Goal: Task Accomplishment & Management: Manage account settings

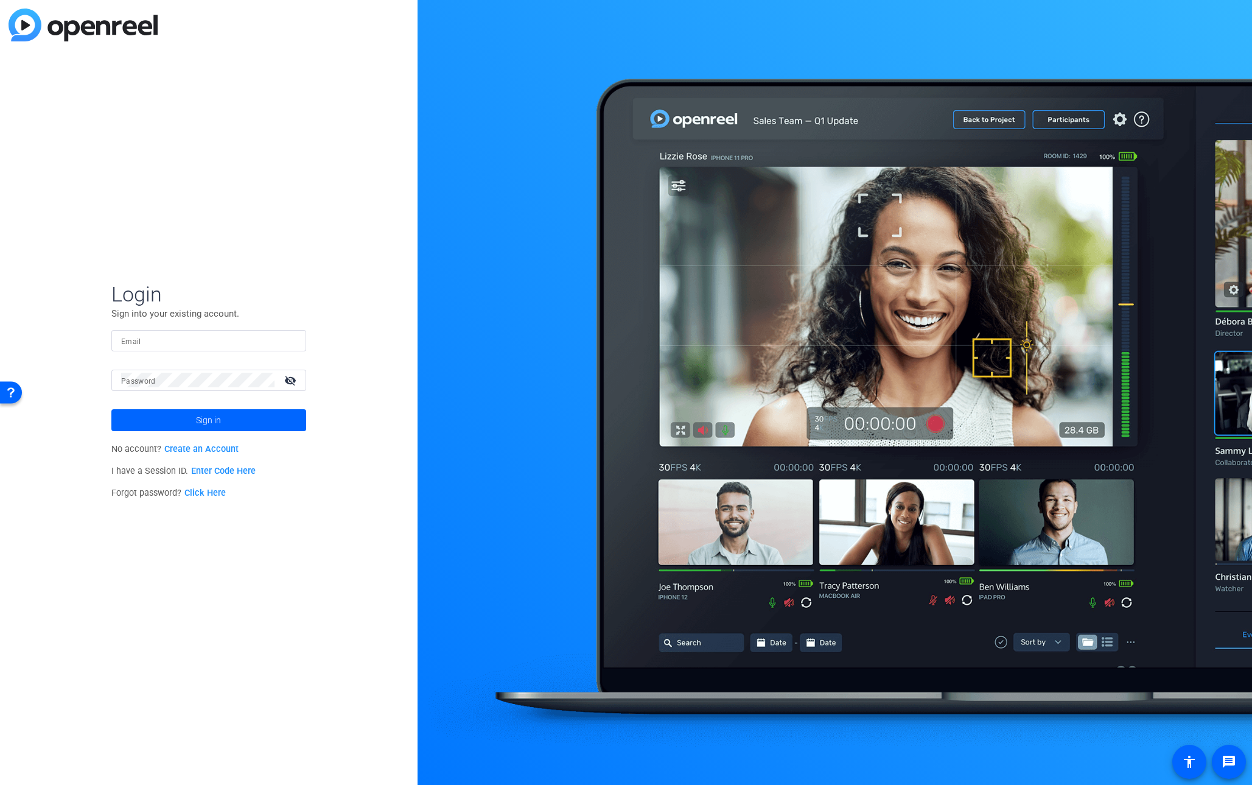
click at [188, 332] on div at bounding box center [208, 340] width 175 height 21
type input "[PERSON_NAME][EMAIL_ADDRESS][DOMAIN_NAME]"
click at [138, 382] on mat-label "Password" at bounding box center [138, 381] width 35 height 9
click at [111, 409] on button "Sign in" at bounding box center [208, 420] width 195 height 22
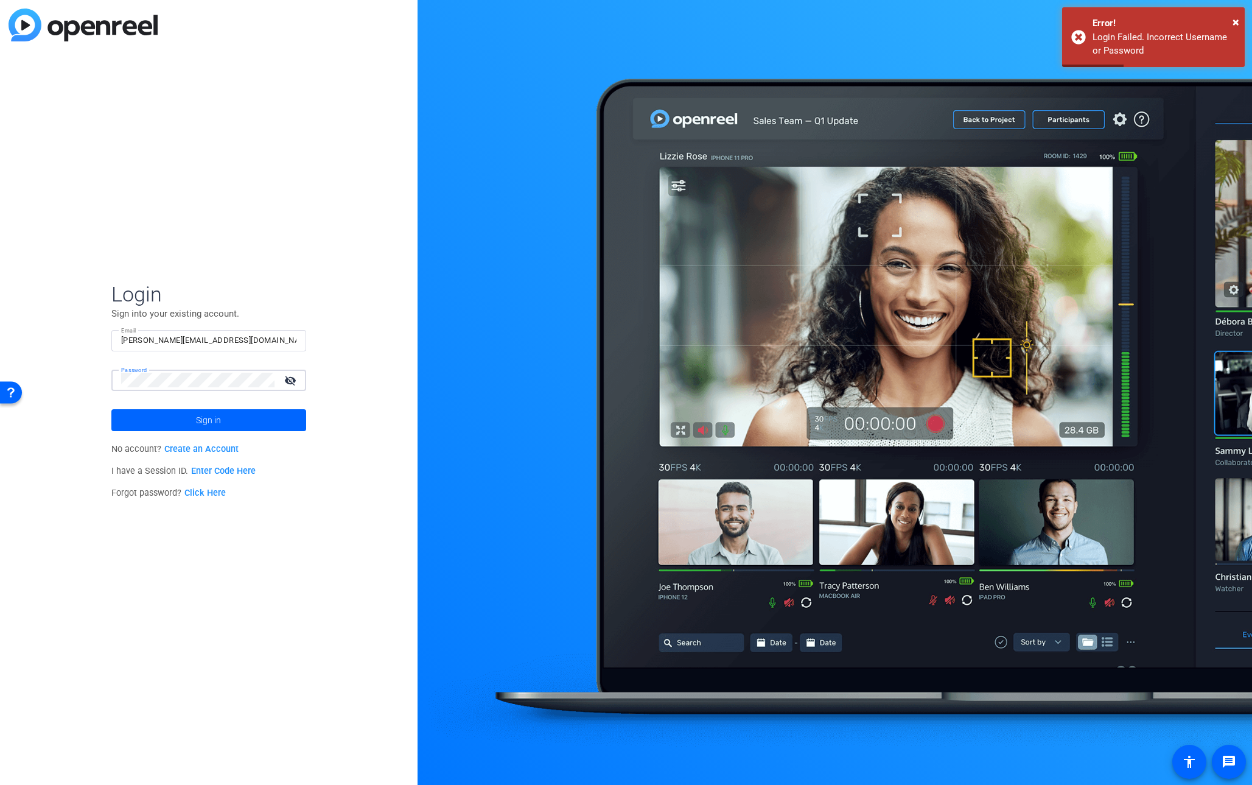
click at [111, 375] on div "Password visibility_off" at bounding box center [208, 379] width 195 height 21
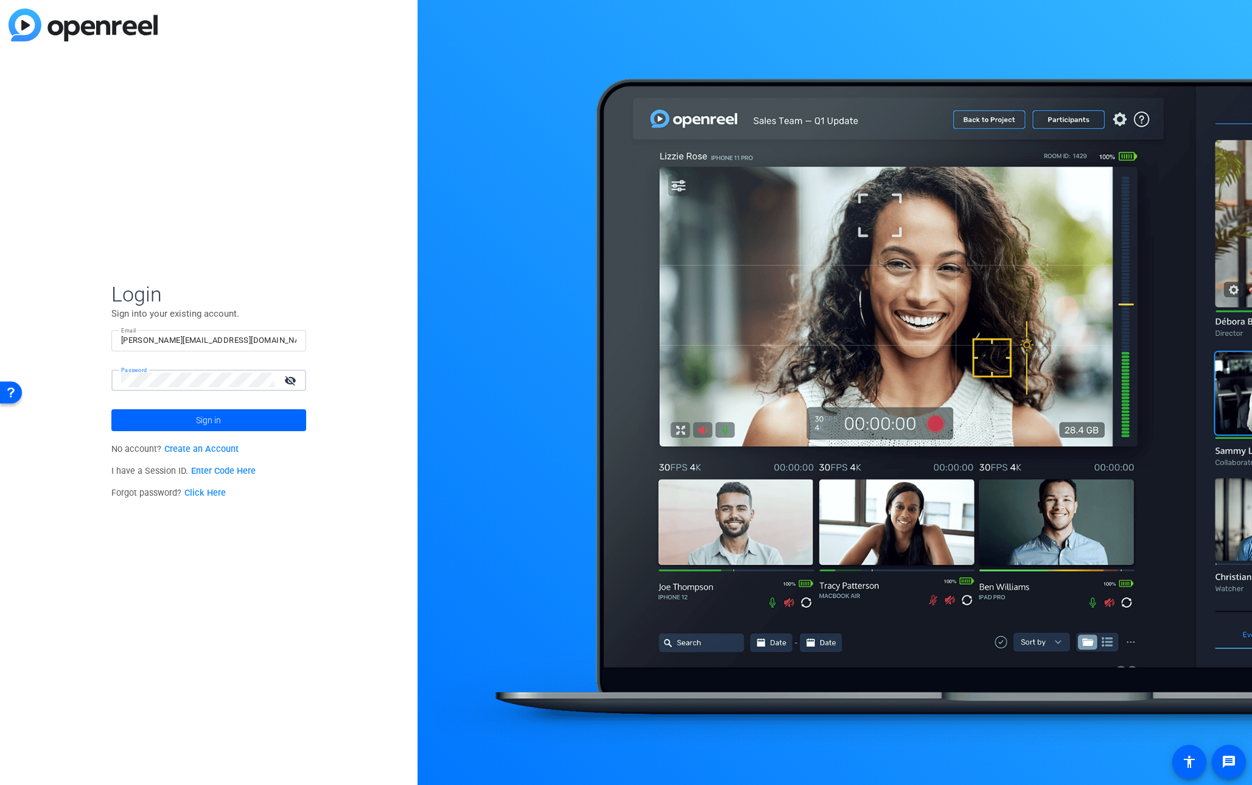
click at [111, 409] on button "Sign in" at bounding box center [208, 420] width 195 height 22
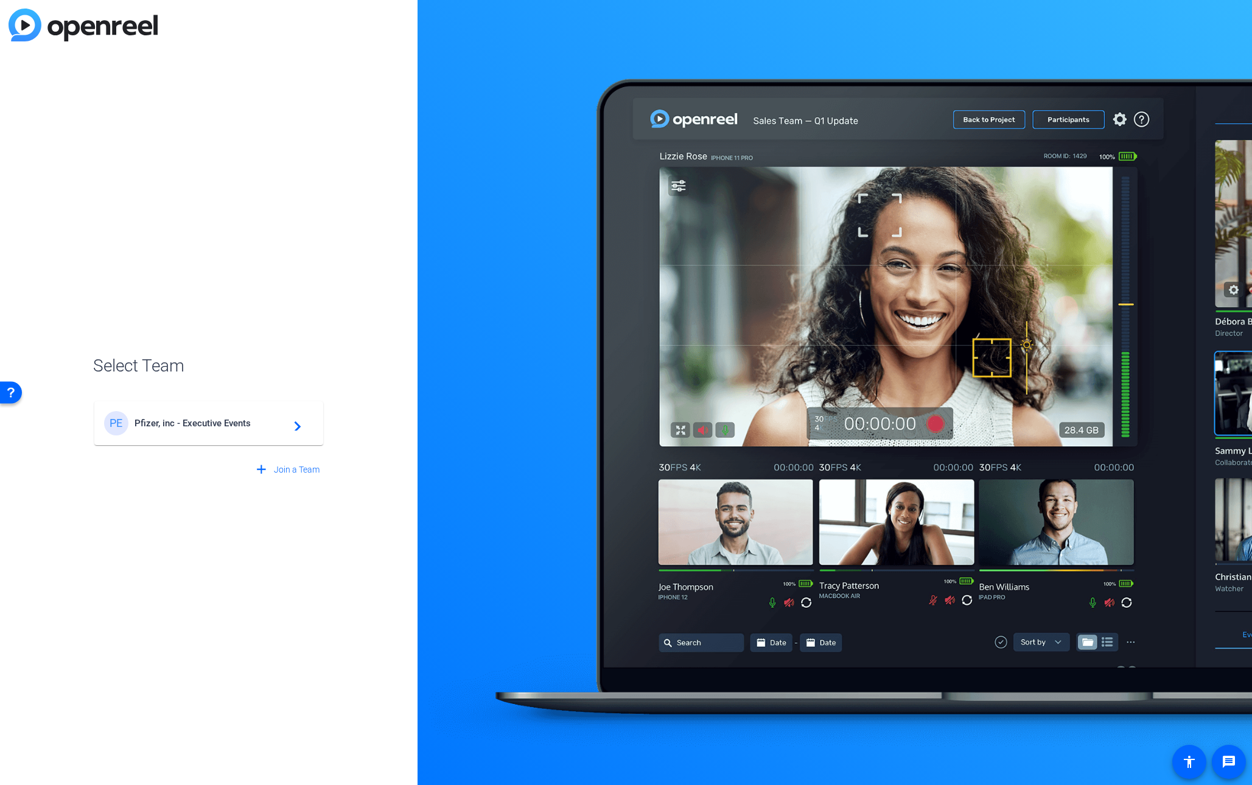
click at [181, 424] on span "Pfizer, inc - Executive Events" at bounding box center [211, 423] width 152 height 11
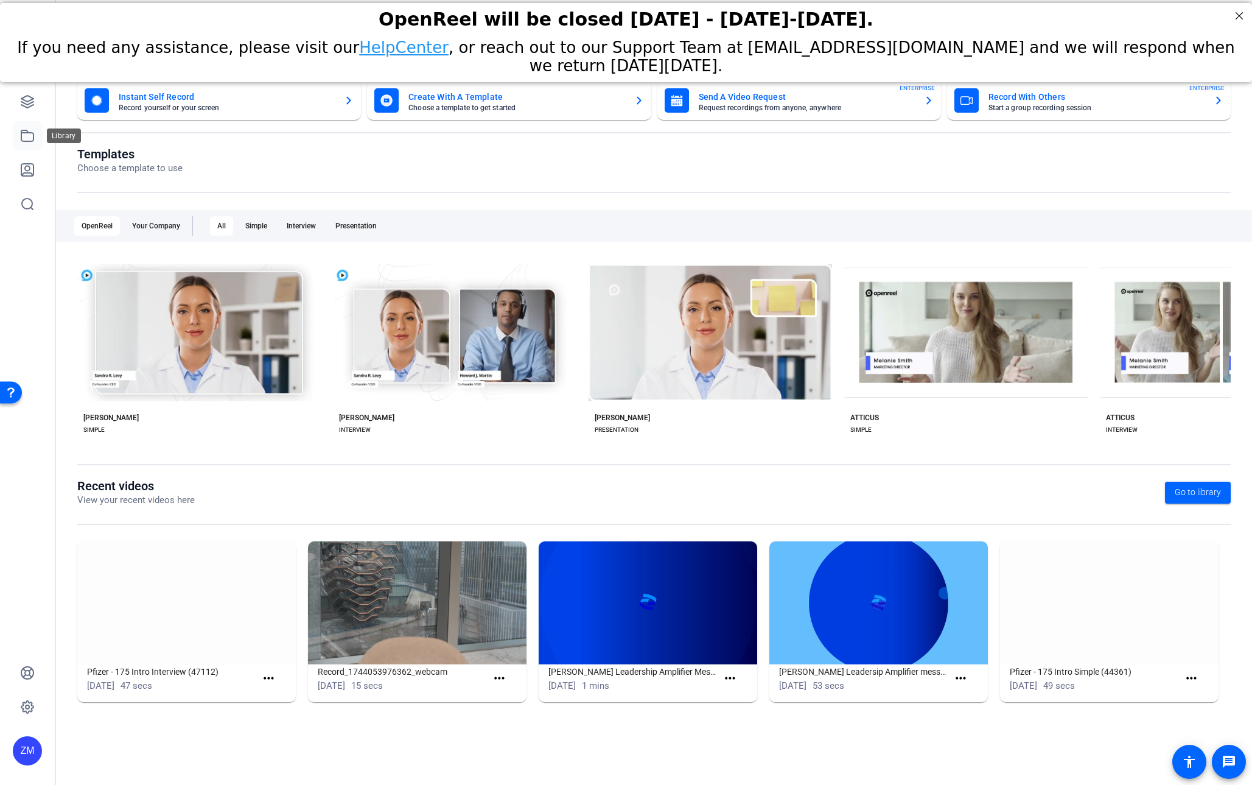
click at [29, 134] on icon at bounding box center [27, 135] width 15 height 15
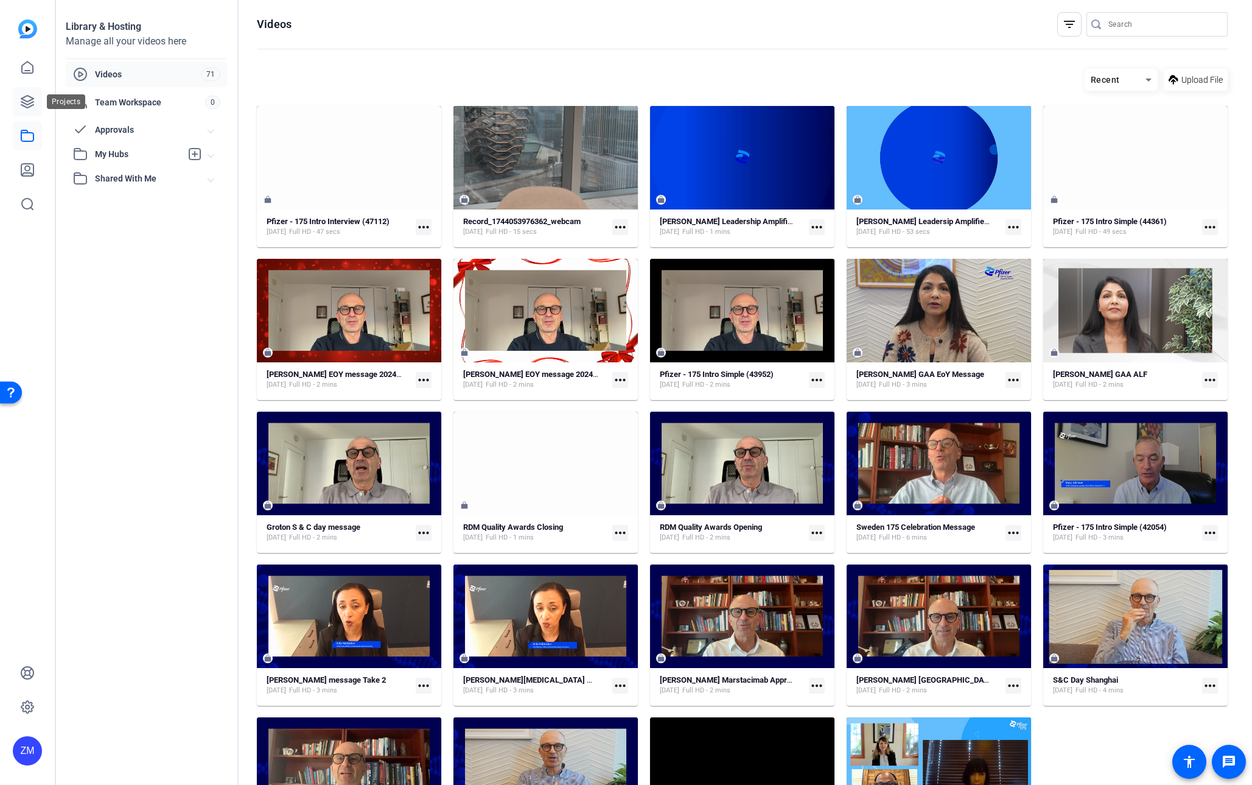
click at [26, 103] on icon at bounding box center [27, 101] width 15 height 15
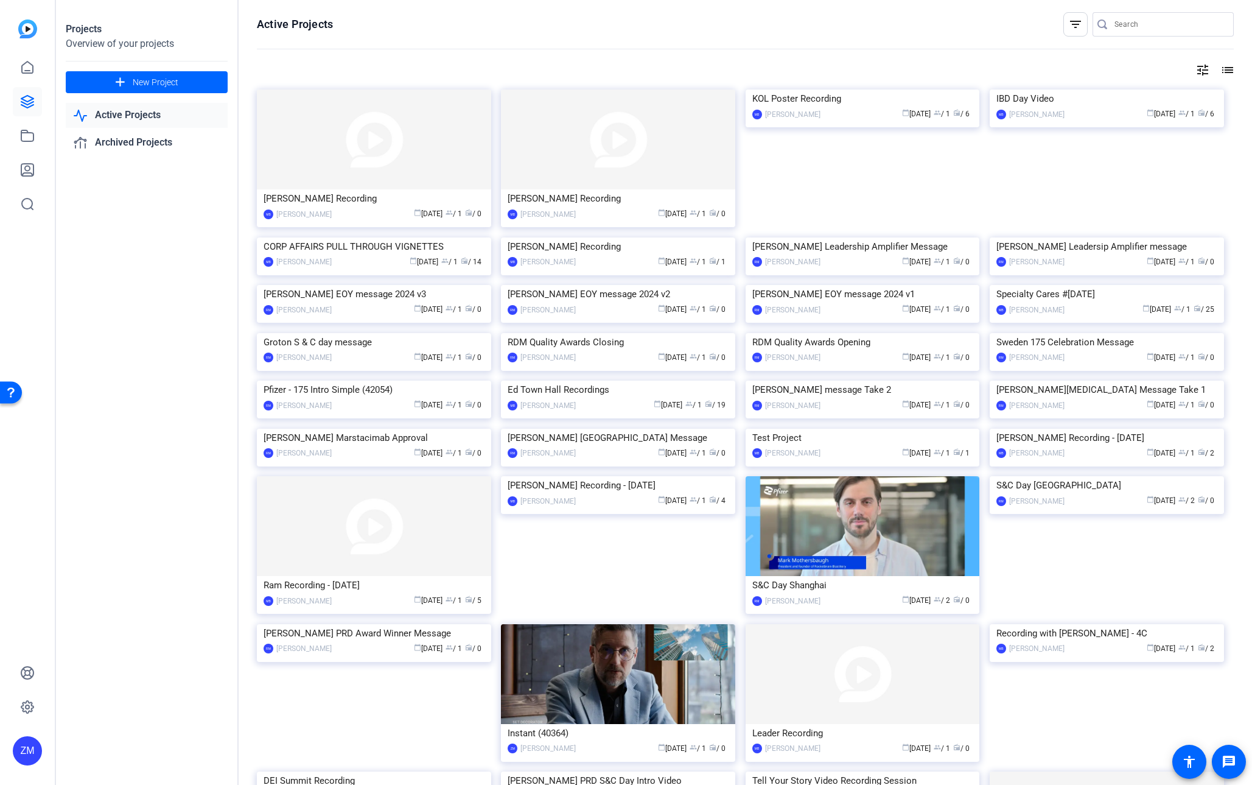
click at [1195, 73] on mat-icon "tune" at bounding box center [1202, 70] width 15 height 15
click at [1152, 91] on div "Newest First" at bounding box center [1130, 95] width 103 height 15
click at [1108, 135] on span "Oldest First" at bounding box center [1102, 135] width 46 height 15
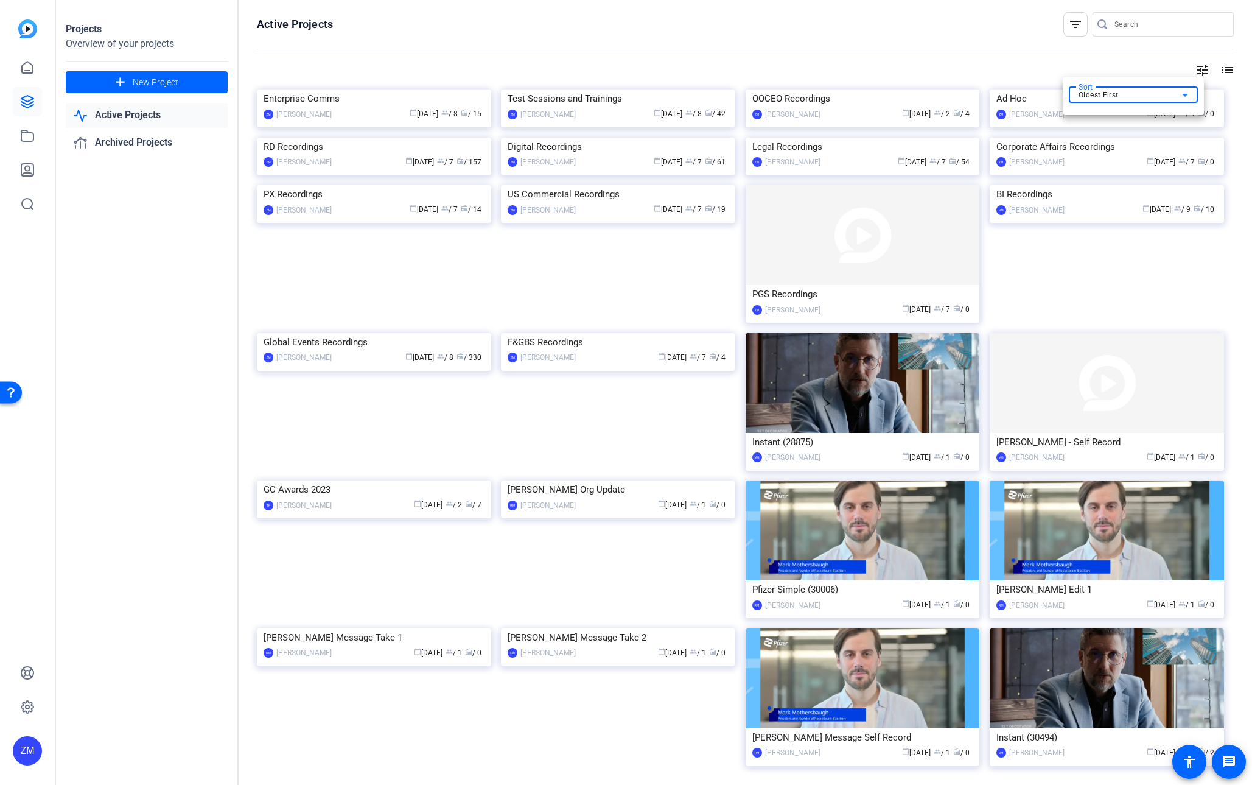
click at [1183, 95] on icon at bounding box center [1185, 95] width 15 height 15
click at [1117, 118] on span "Newest First" at bounding box center [1104, 117] width 51 height 15
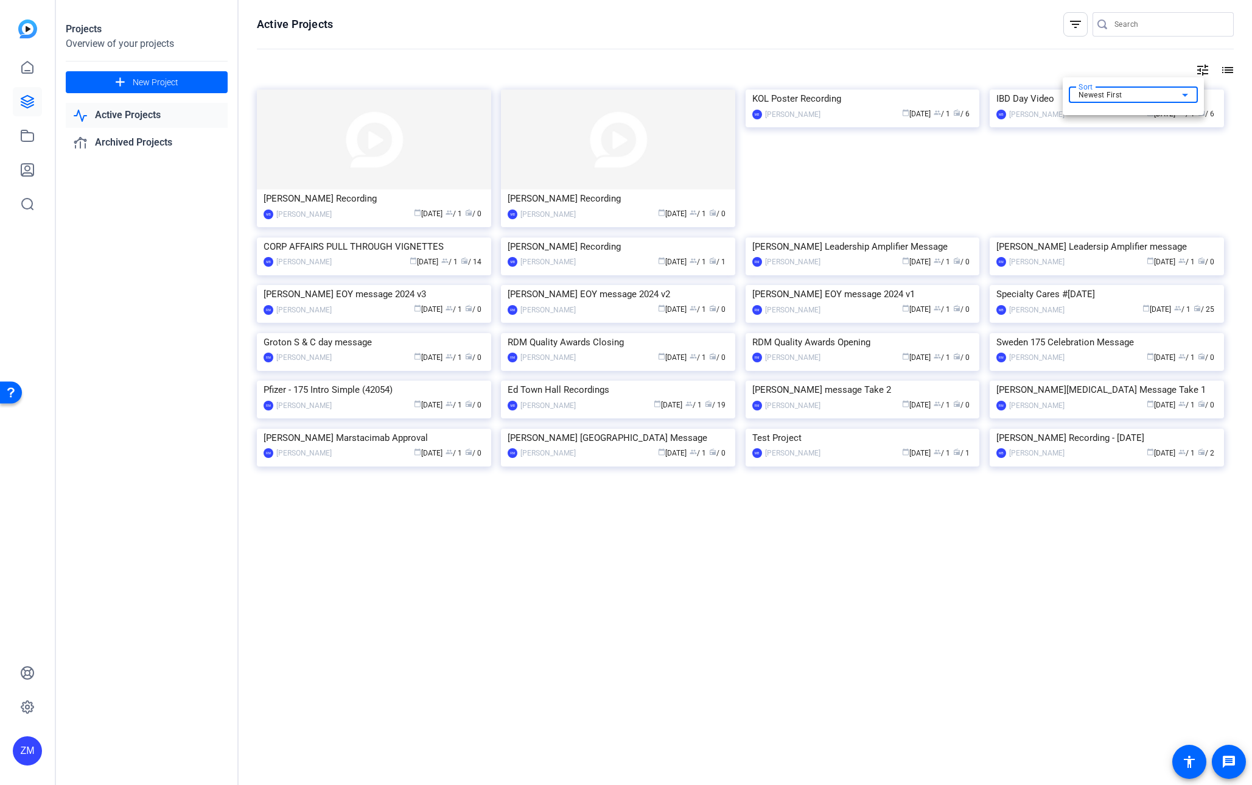
click at [1232, 234] on div at bounding box center [626, 392] width 1252 height 785
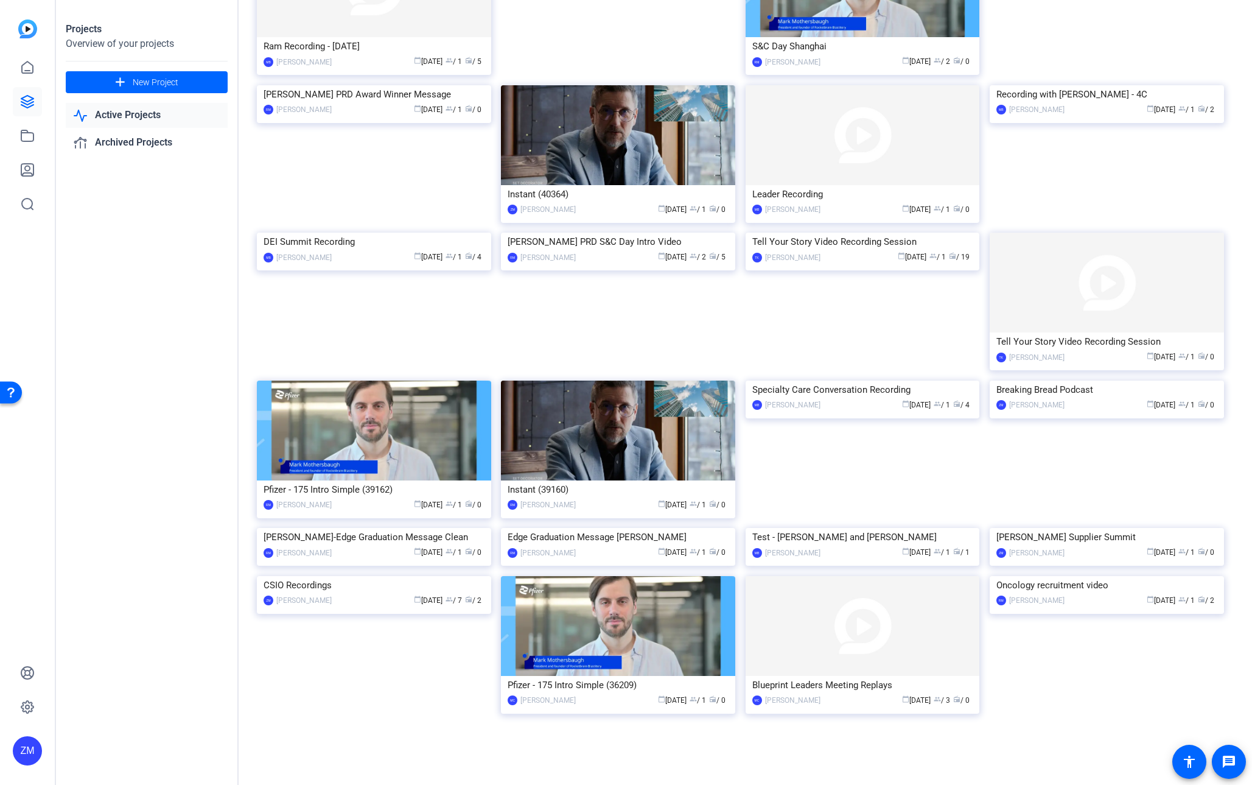
scroll to position [708, 0]
click at [593, 185] on img at bounding box center [618, 135] width 234 height 100
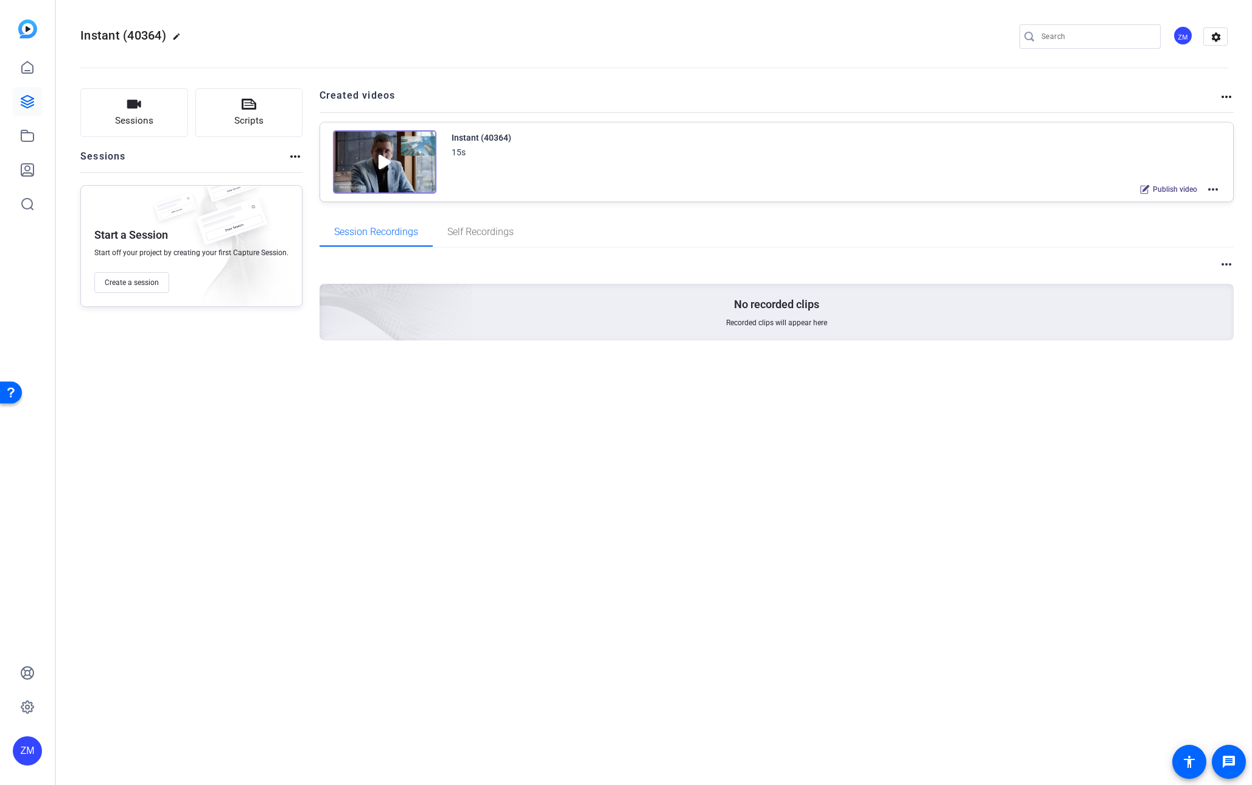
click at [382, 164] on img at bounding box center [384, 161] width 103 height 63
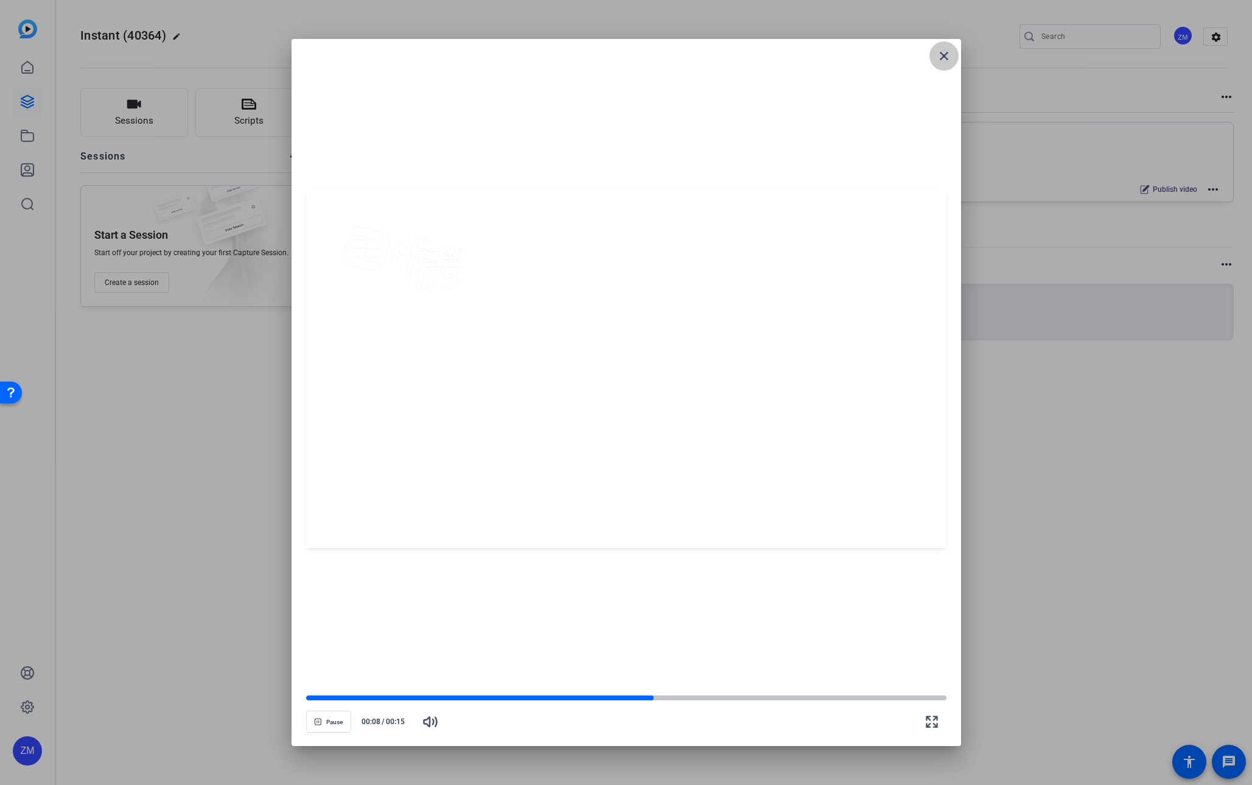
click at [943, 58] on mat-icon "close" at bounding box center [944, 56] width 15 height 15
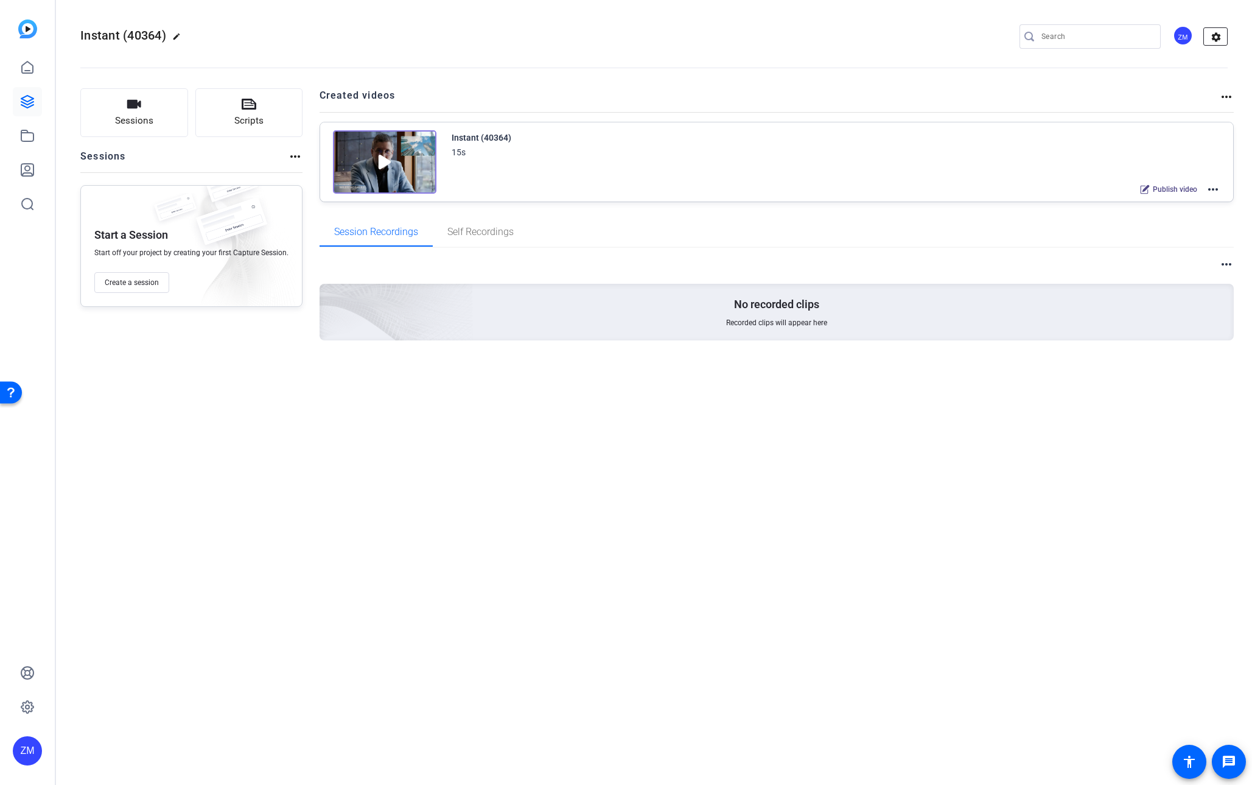
click at [1212, 37] on mat-icon "settings" at bounding box center [1216, 37] width 24 height 18
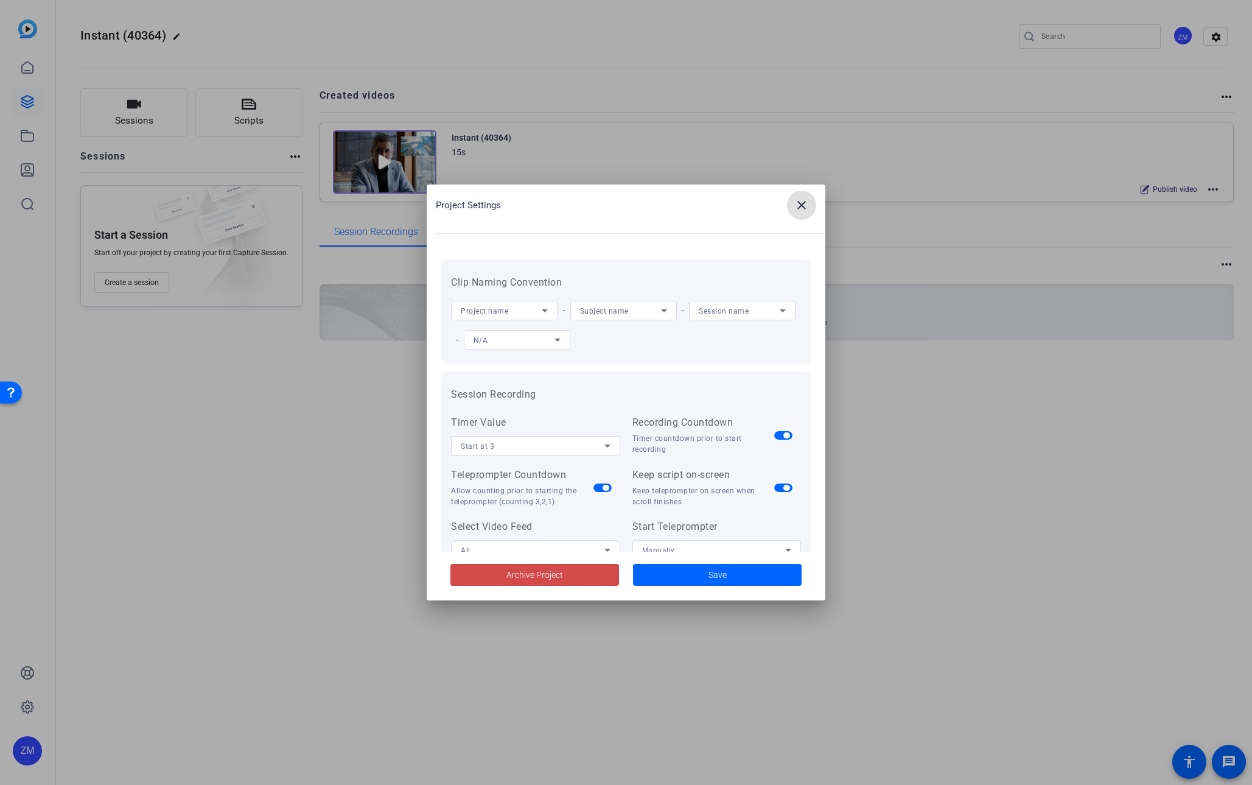
click at [516, 576] on span "Archive Project" at bounding box center [534, 574] width 57 height 13
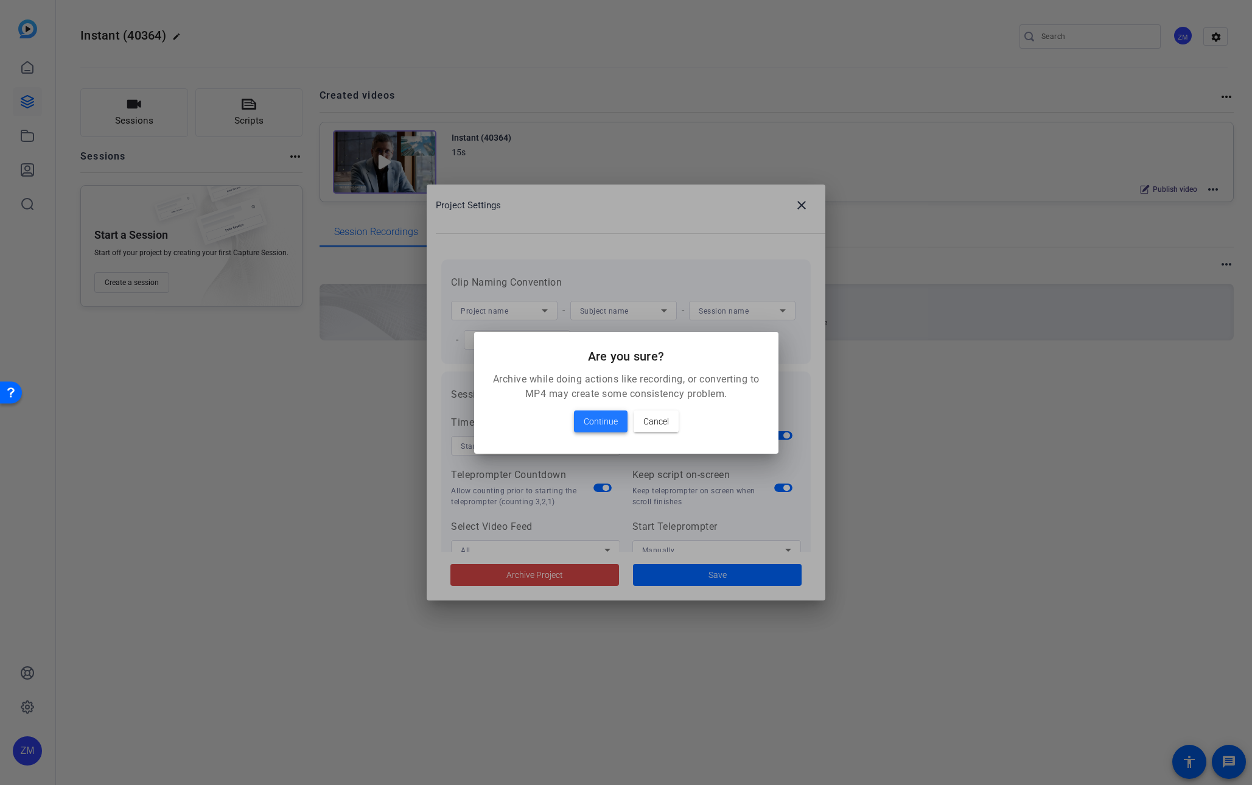
click at [606, 422] on span "Continue" at bounding box center [601, 421] width 34 height 15
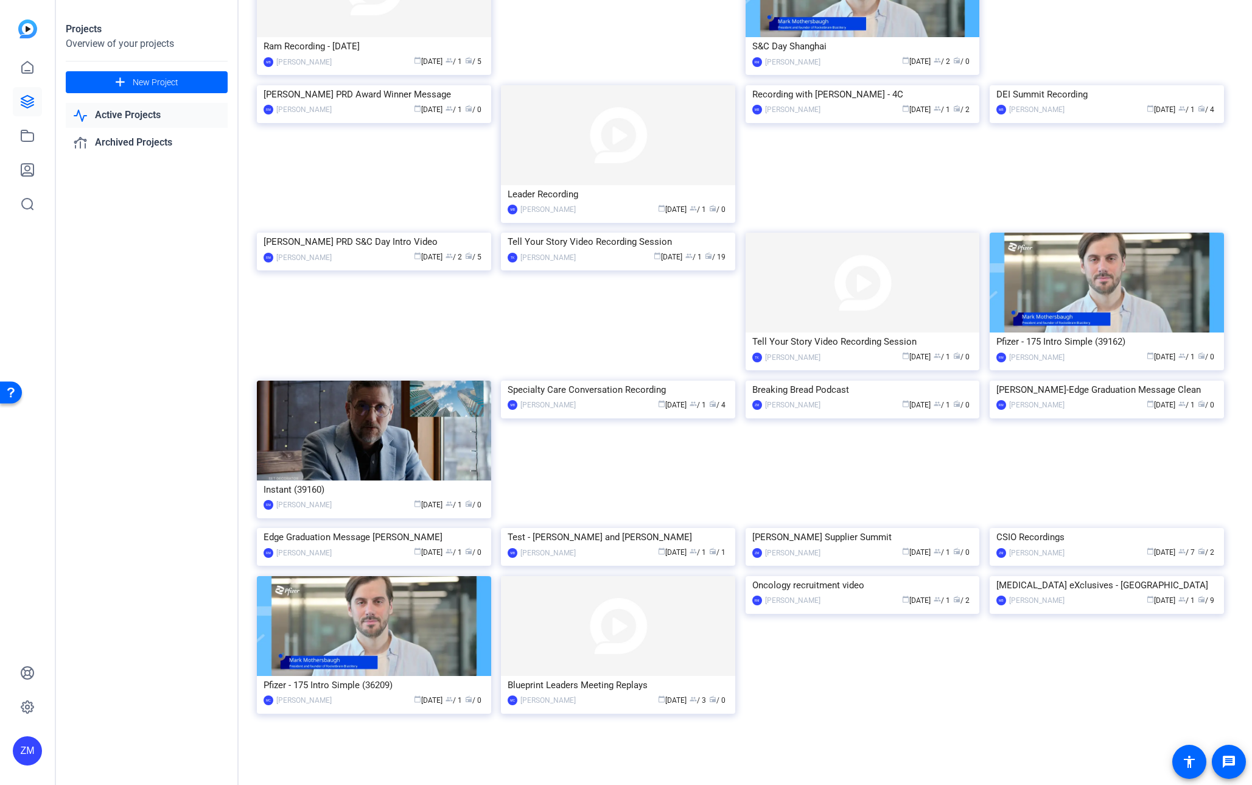
scroll to position [769, 0]
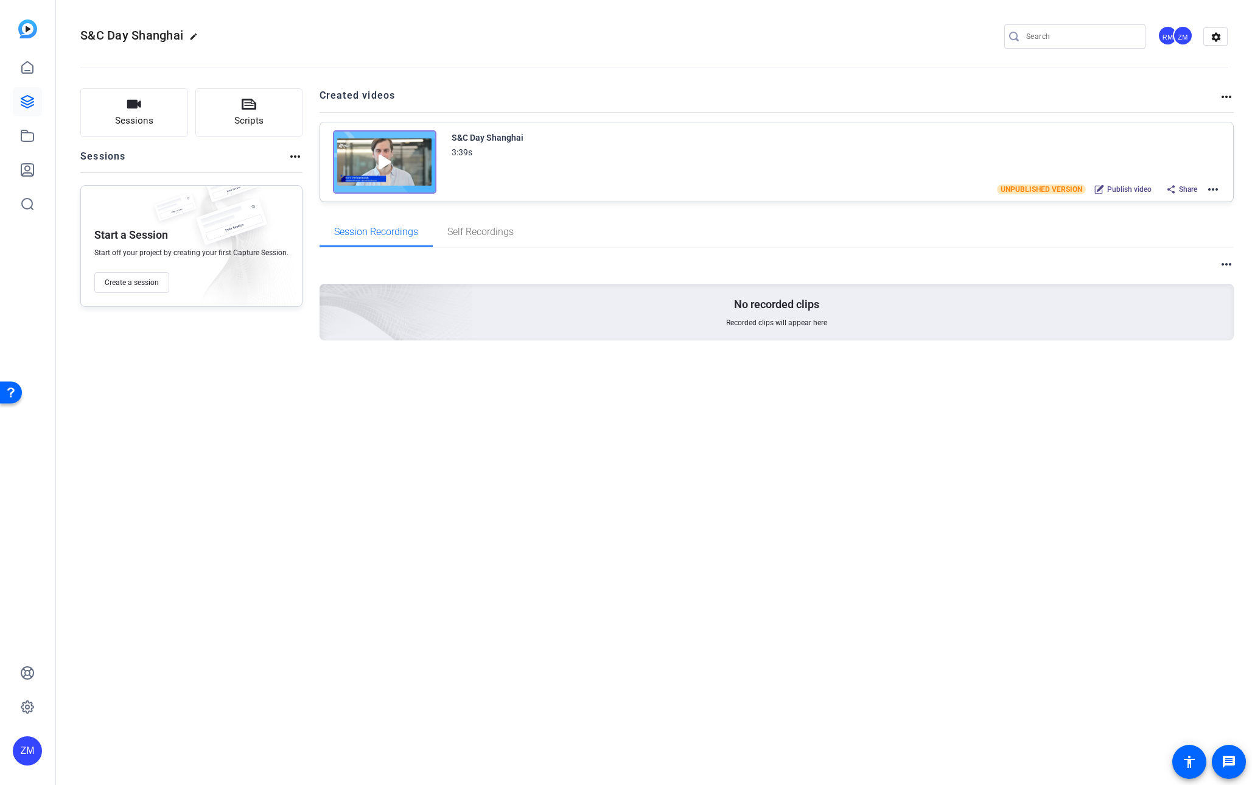
click at [381, 162] on img at bounding box center [384, 161] width 103 height 63
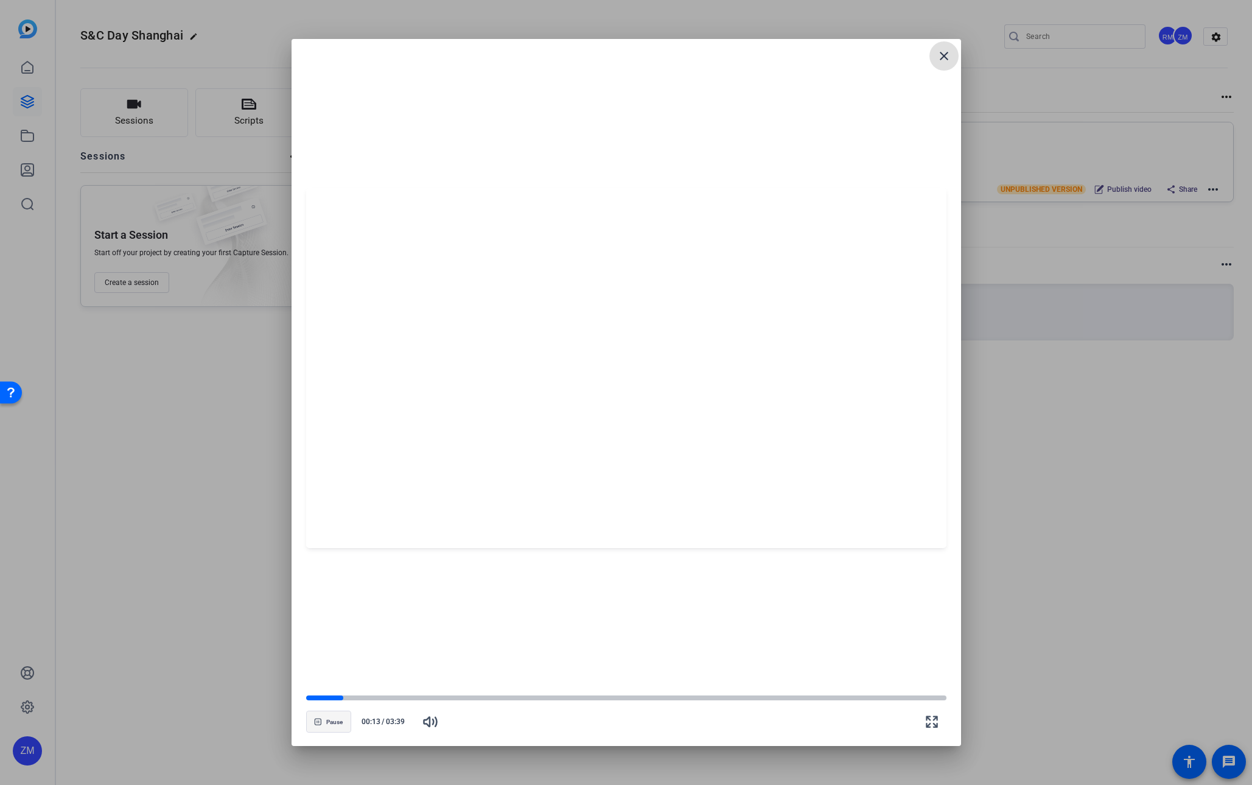
click at [328, 724] on span "Pause" at bounding box center [334, 721] width 16 height 7
click at [945, 55] on mat-icon "close" at bounding box center [944, 56] width 15 height 15
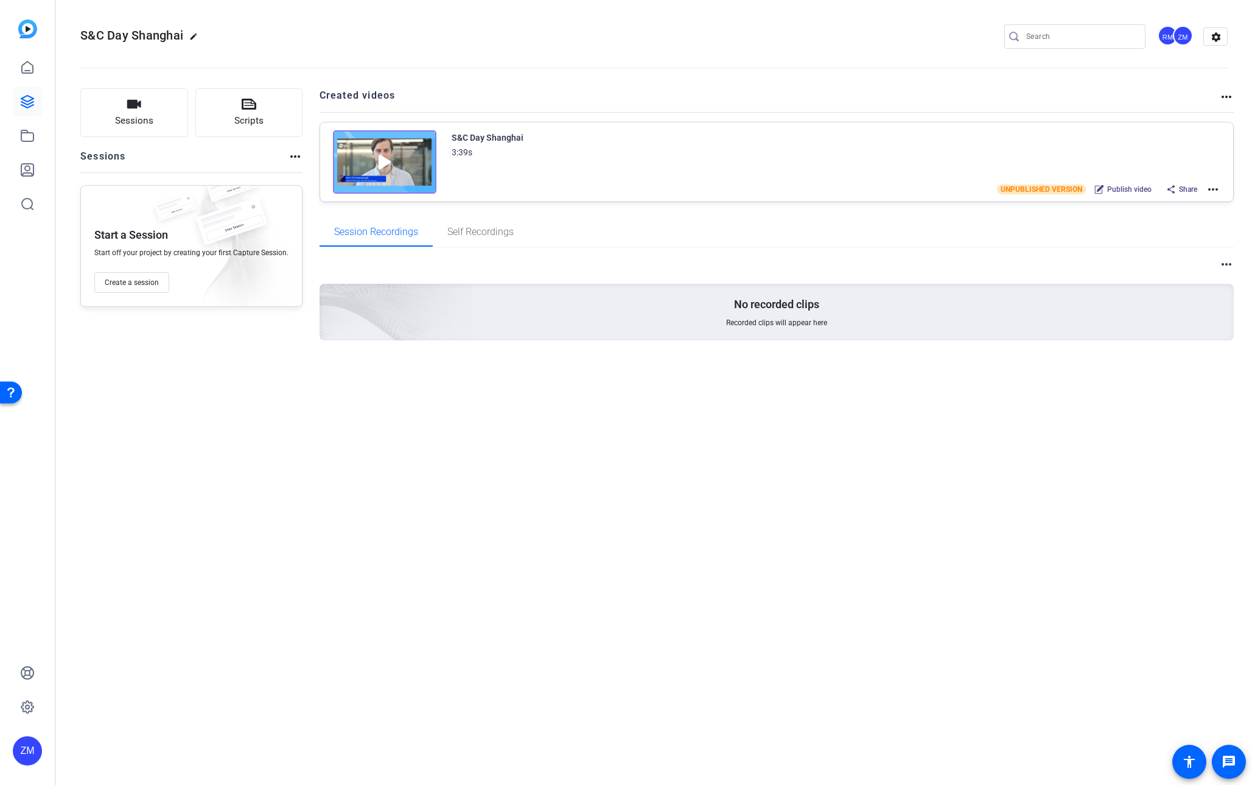
click at [1217, 186] on mat-icon "more_horiz" at bounding box center [1213, 189] width 15 height 15
click at [1149, 292] on span "Download Video" at bounding box center [1168, 295] width 85 height 15
click at [724, 60] on openreel-divider-bar at bounding box center [653, 64] width 1147 height 37
click at [1209, 33] on mat-icon "settings" at bounding box center [1216, 37] width 24 height 18
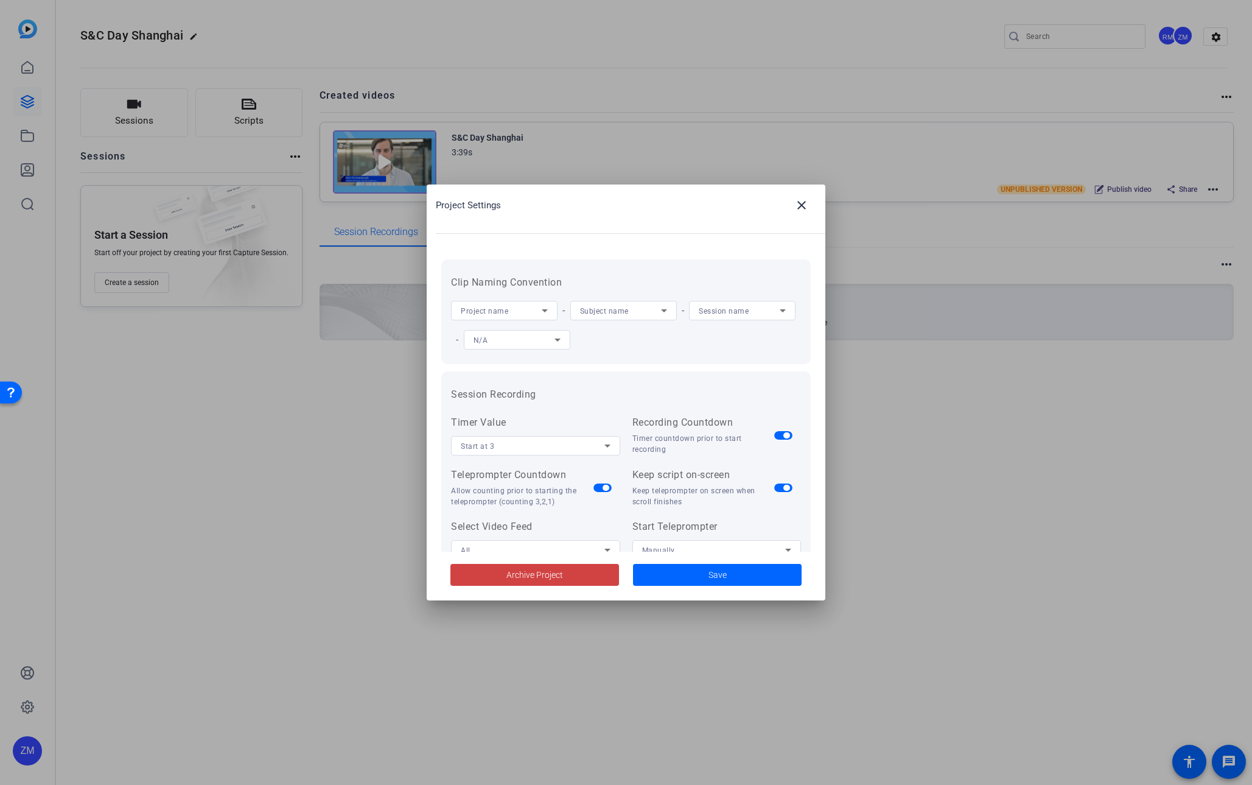
click at [1078, 91] on div at bounding box center [626, 392] width 1252 height 785
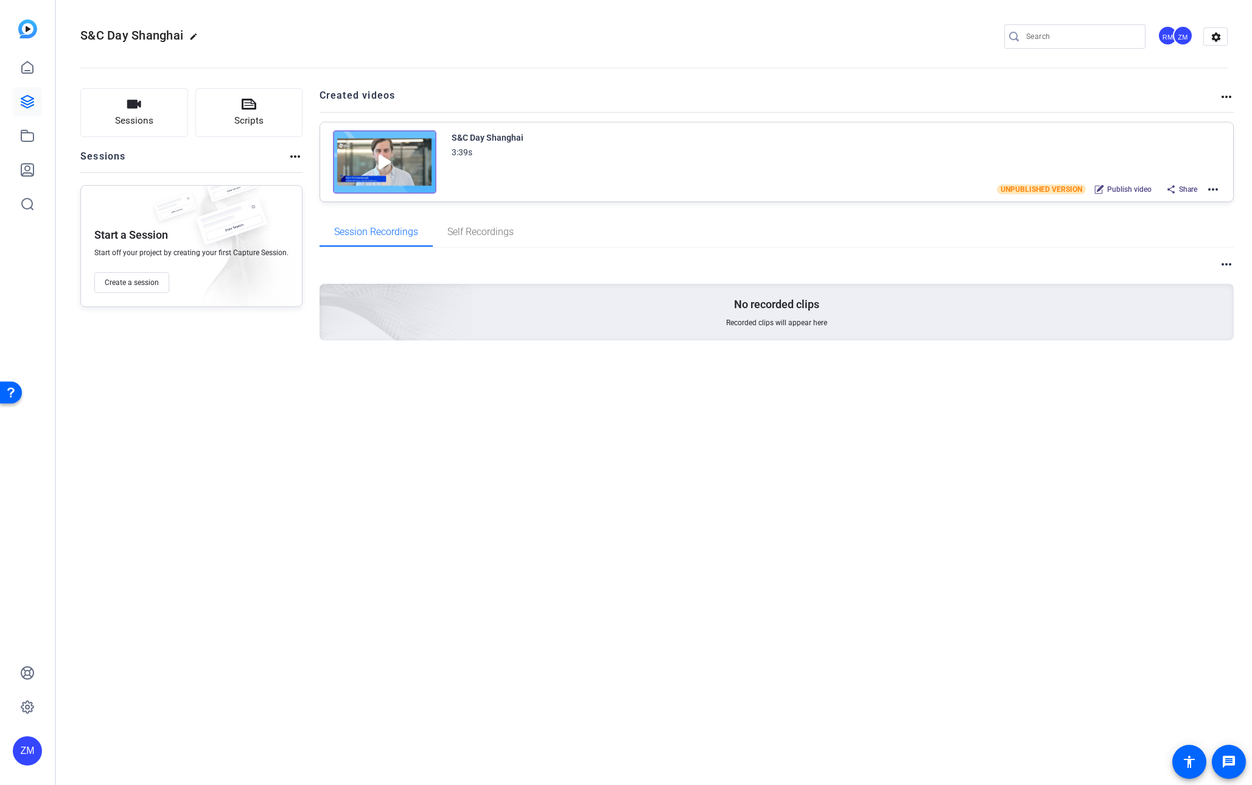
click at [1210, 187] on mat-icon "more_horiz" at bounding box center [1213, 189] width 15 height 15
click at [735, 121] on div at bounding box center [626, 392] width 1252 height 785
click at [1216, 38] on mat-icon "settings" at bounding box center [1216, 37] width 24 height 18
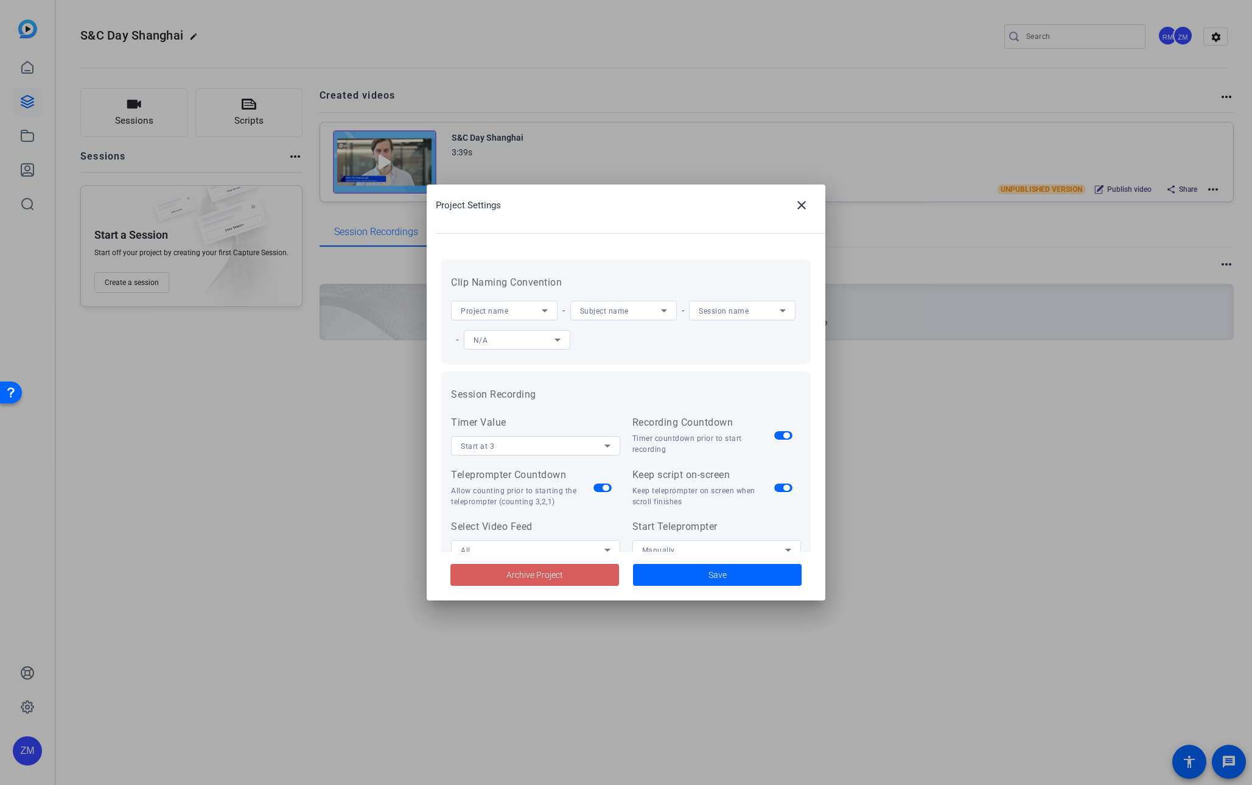
click at [517, 576] on span "Archive Project" at bounding box center [534, 574] width 57 height 13
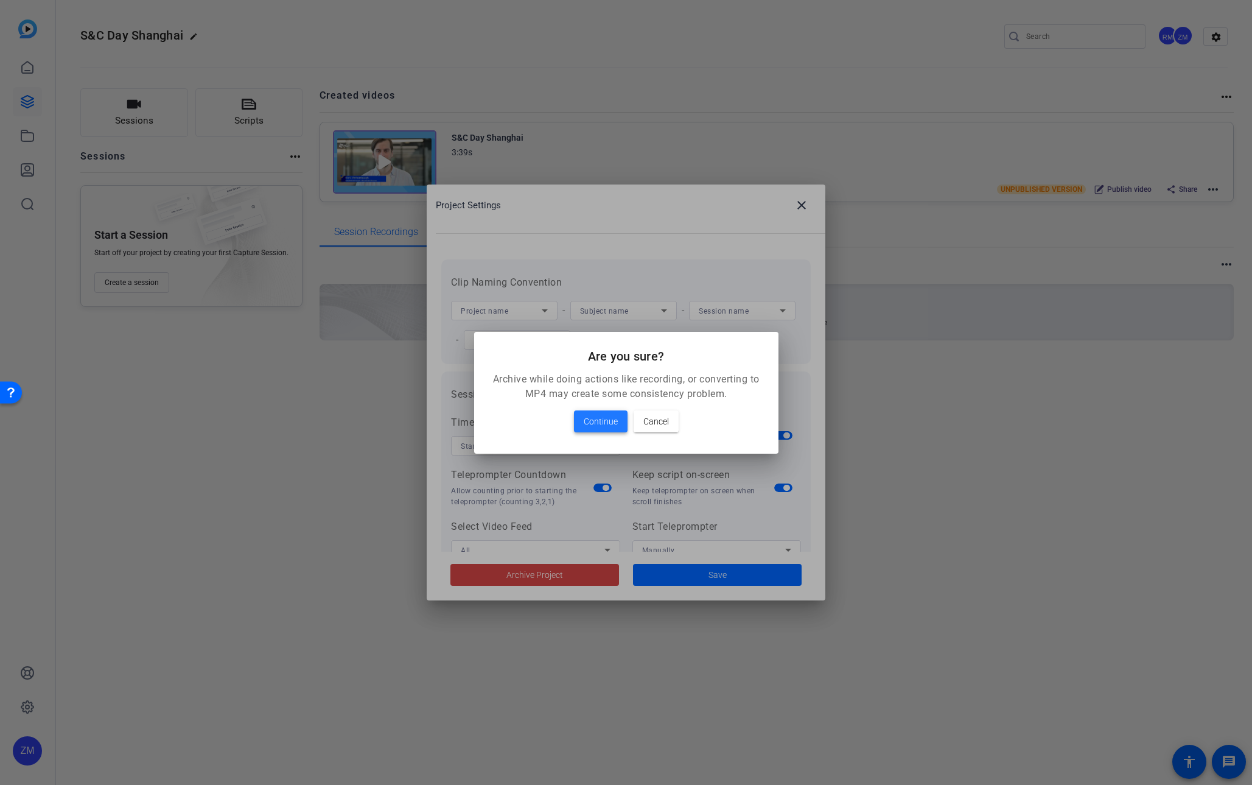
click at [587, 422] on span "Continue" at bounding box center [601, 421] width 34 height 15
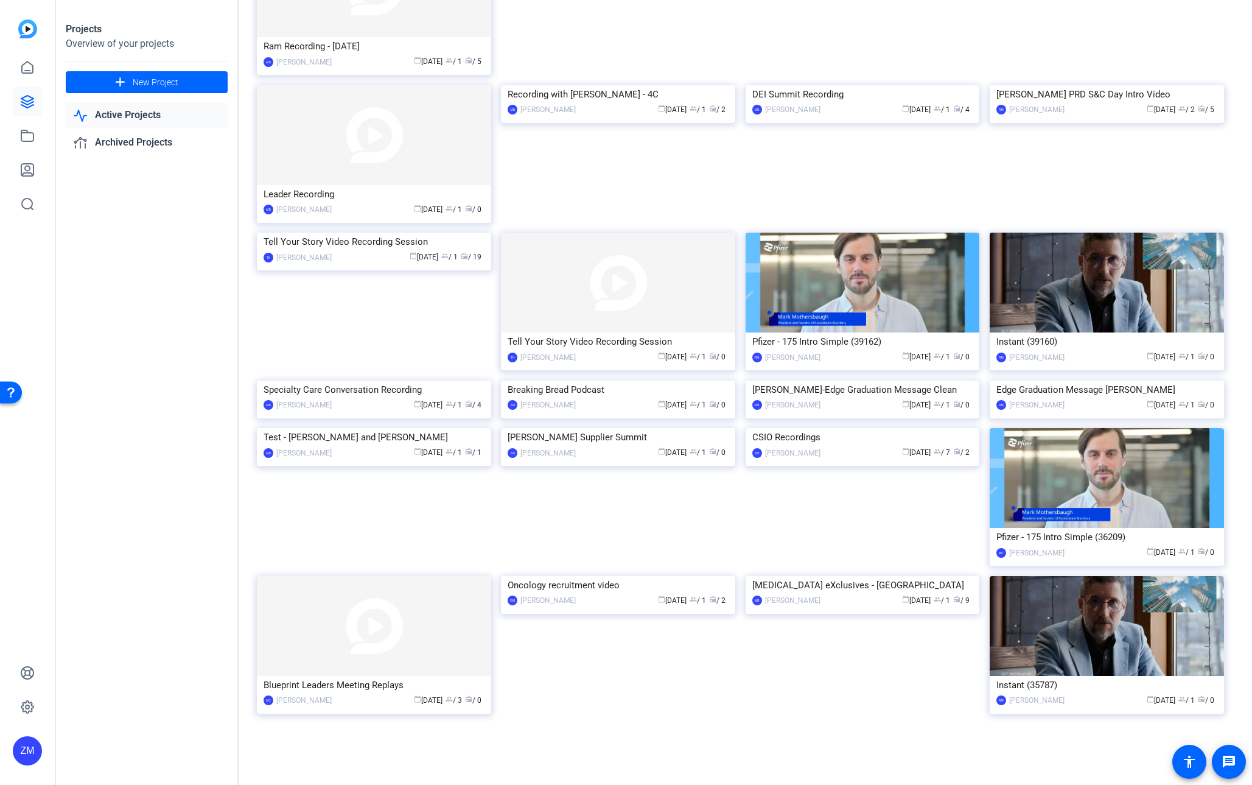
scroll to position [1074, 0]
click at [1100, 528] on img at bounding box center [1107, 478] width 234 height 100
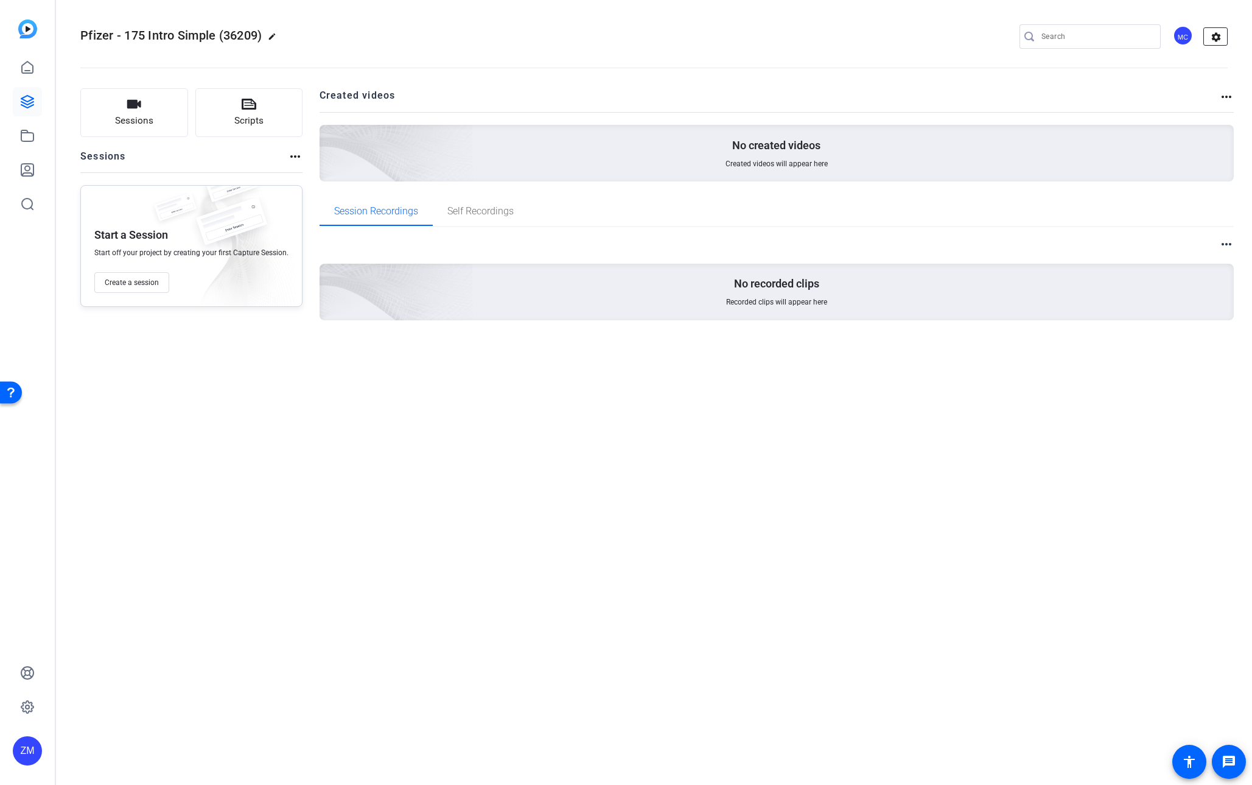
click at [1215, 37] on mat-icon "settings" at bounding box center [1216, 37] width 24 height 18
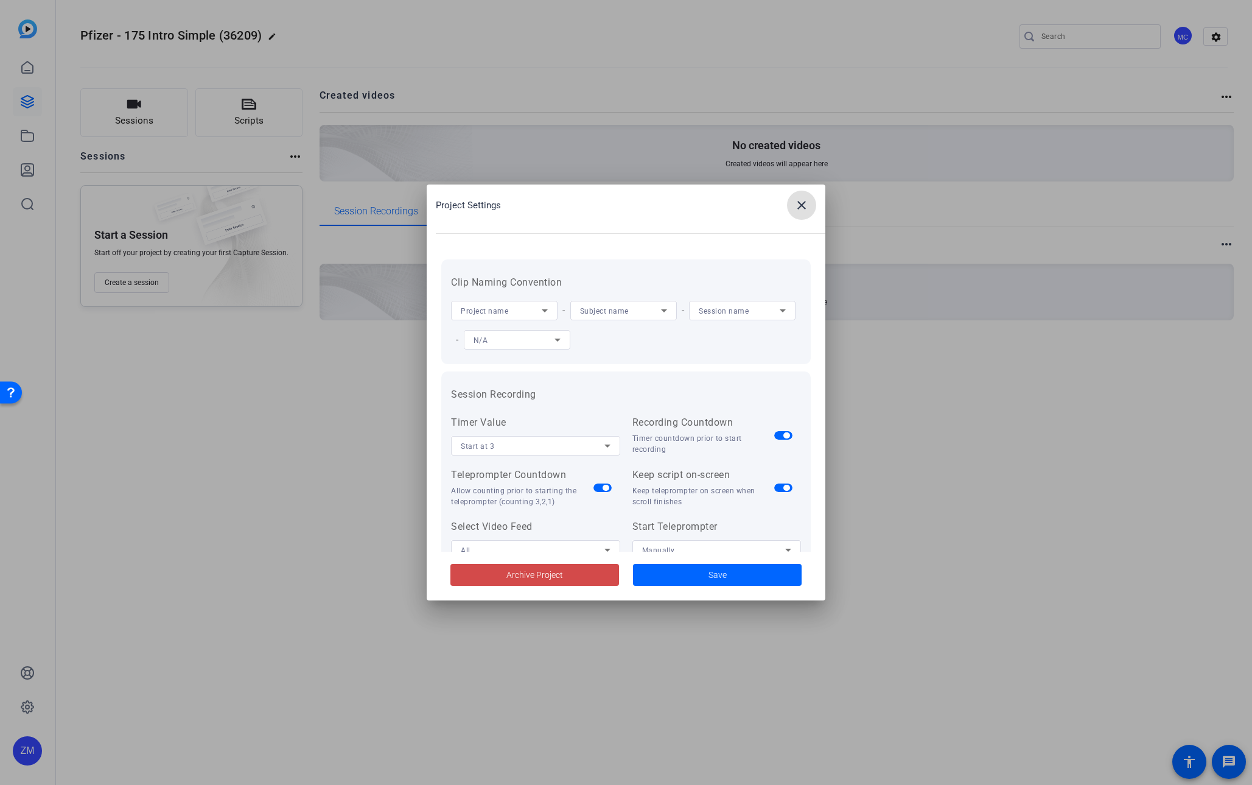
click at [530, 577] on span "Archive Project" at bounding box center [534, 574] width 57 height 13
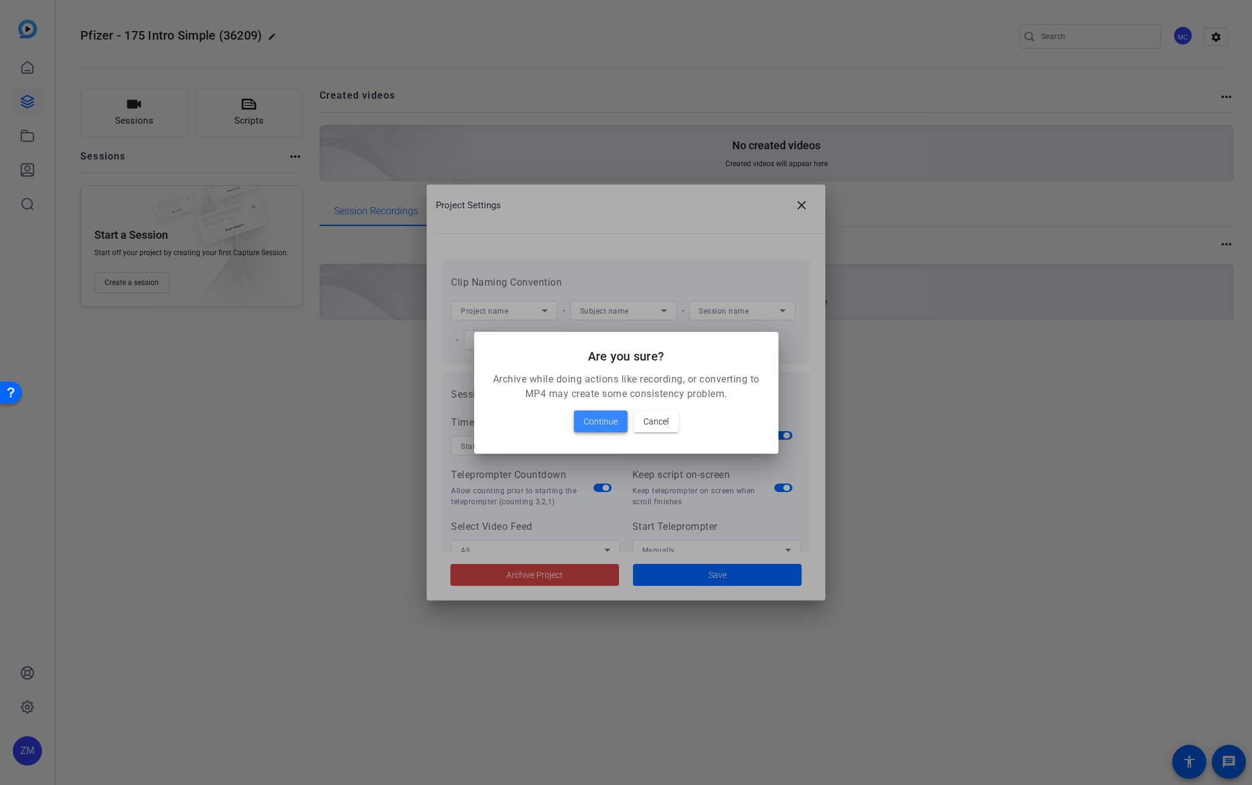
click at [589, 425] on span "Continue" at bounding box center [601, 421] width 34 height 15
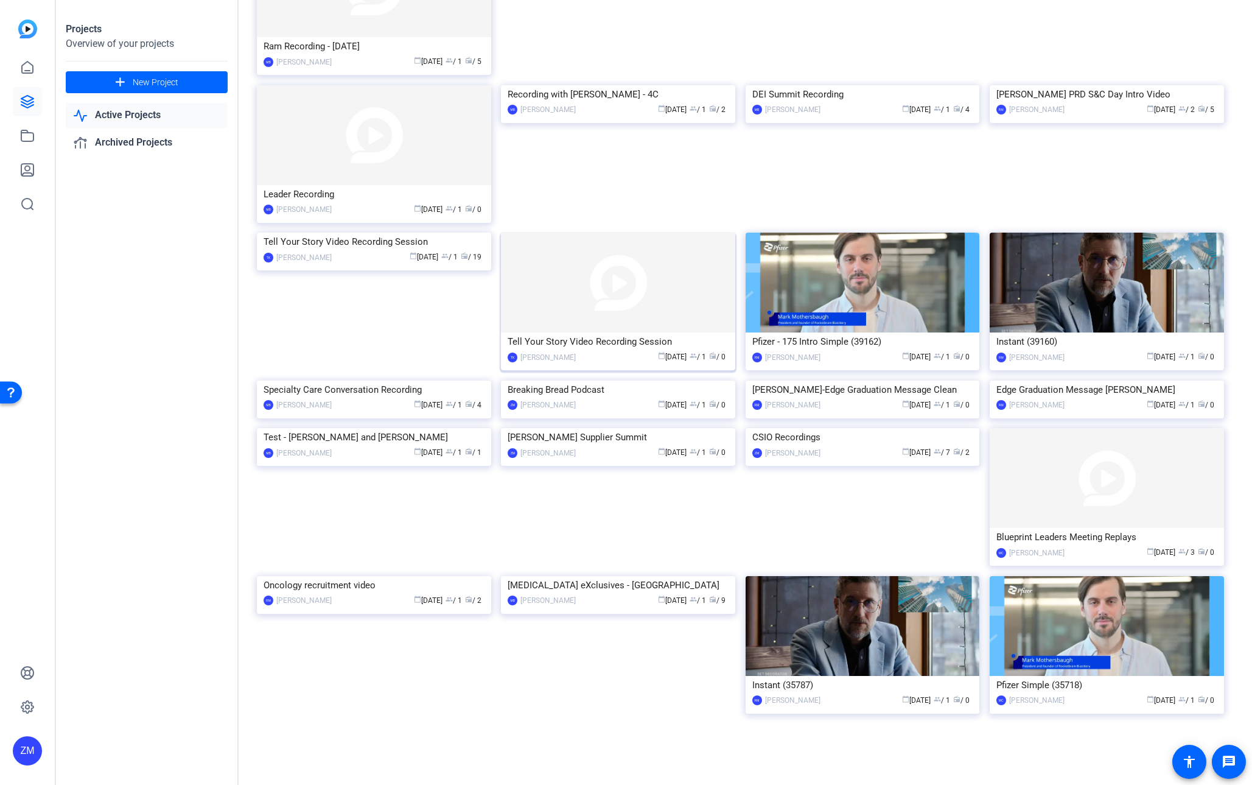
scroll to position [952, 0]
click at [867, 332] on img at bounding box center [863, 282] width 234 height 100
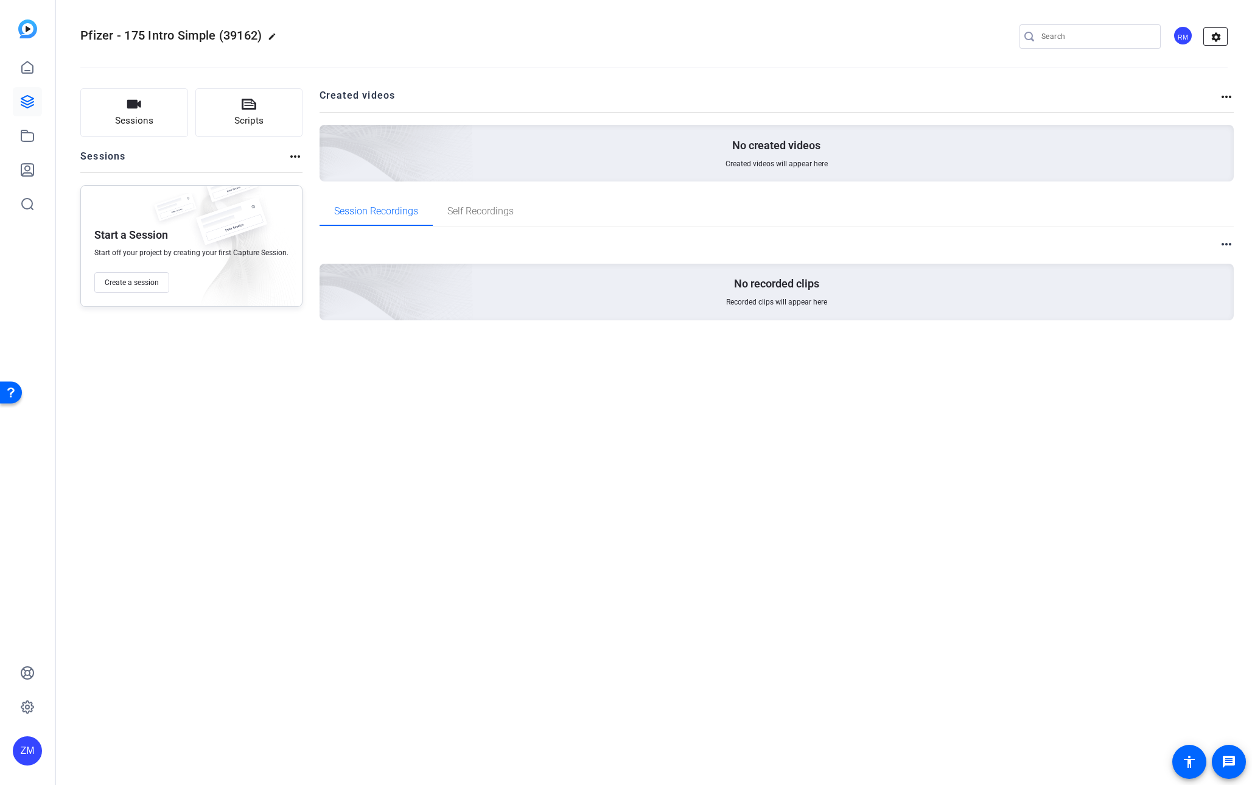
click at [1212, 39] on mat-icon "settings" at bounding box center [1216, 37] width 24 height 18
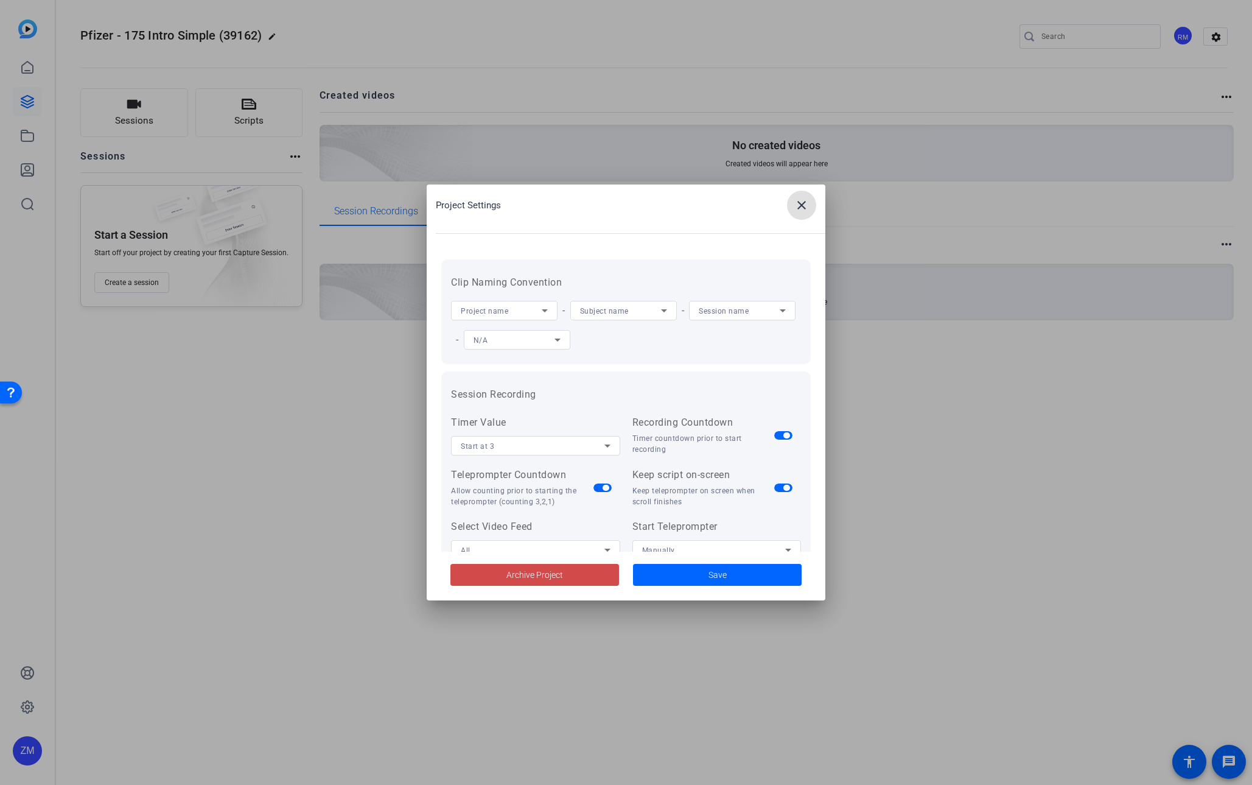
click at [501, 571] on span at bounding box center [534, 574] width 169 height 29
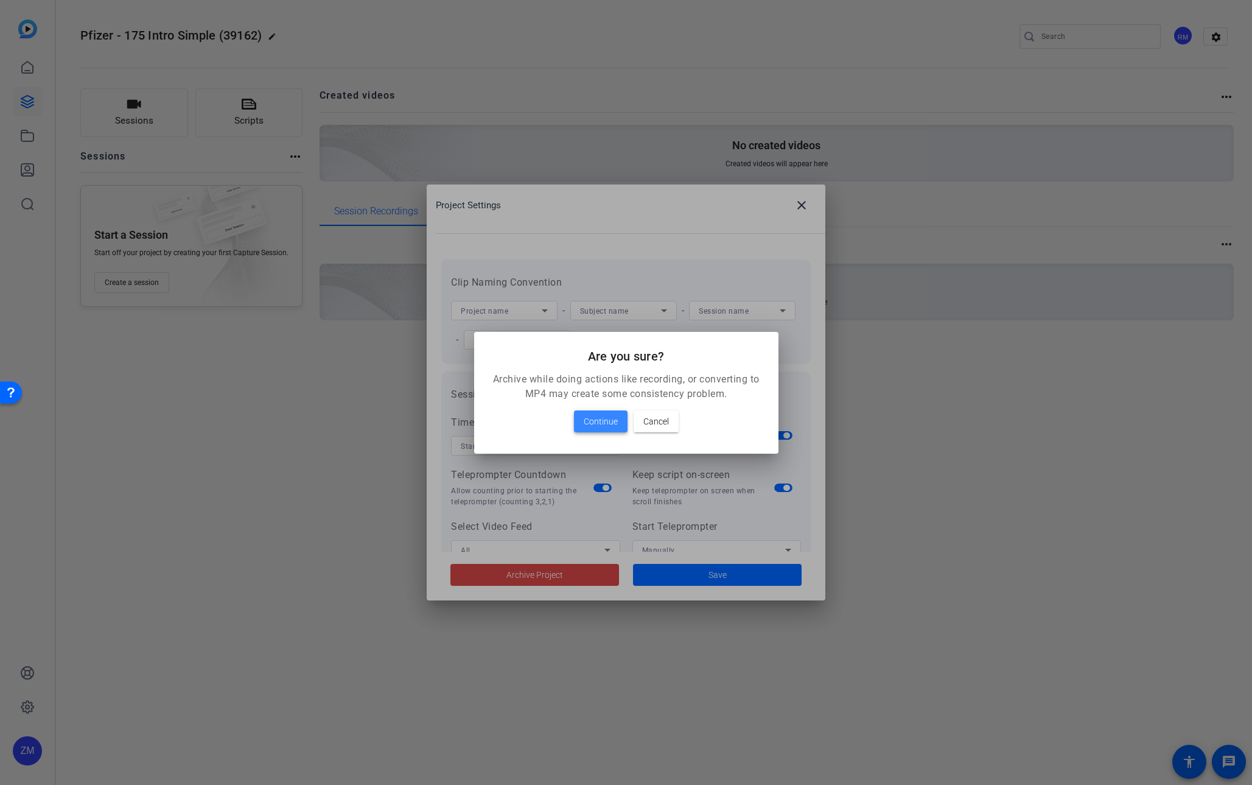
click at [584, 414] on span "Continue" at bounding box center [601, 421] width 34 height 15
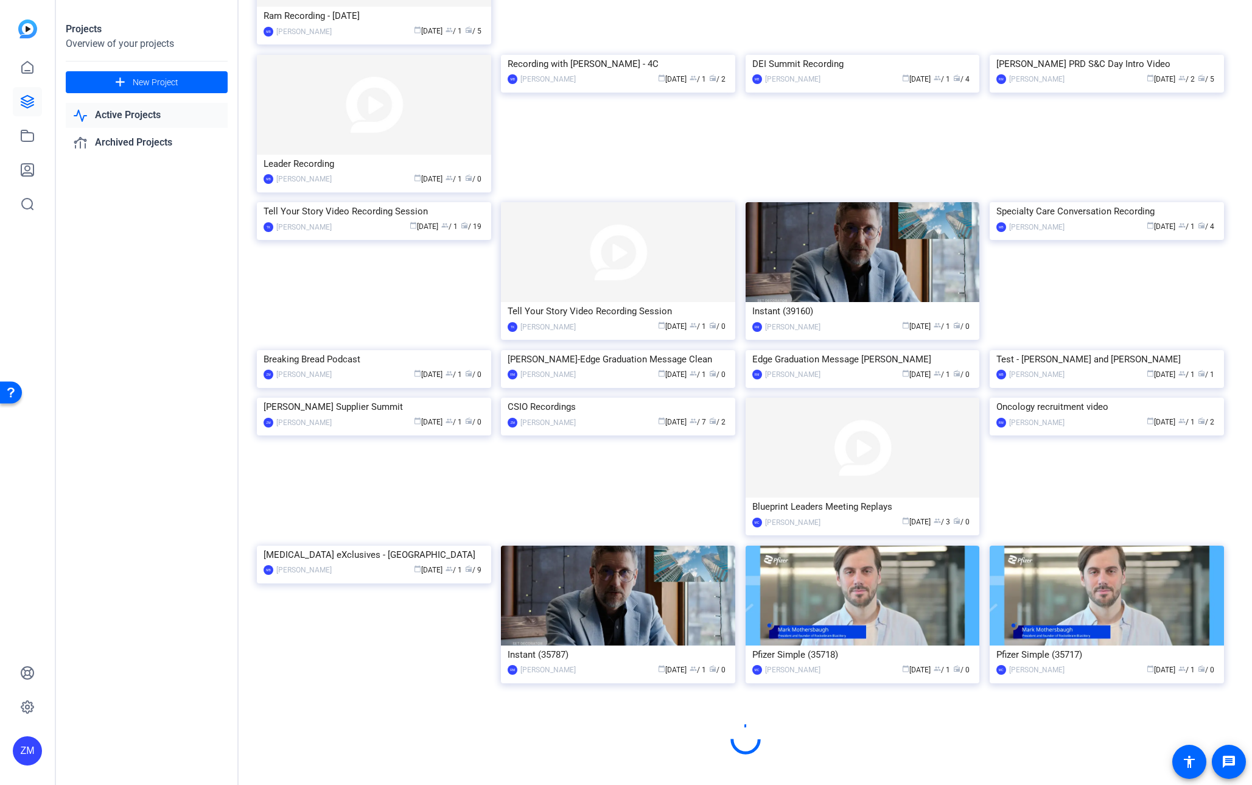
scroll to position [1168, 0]
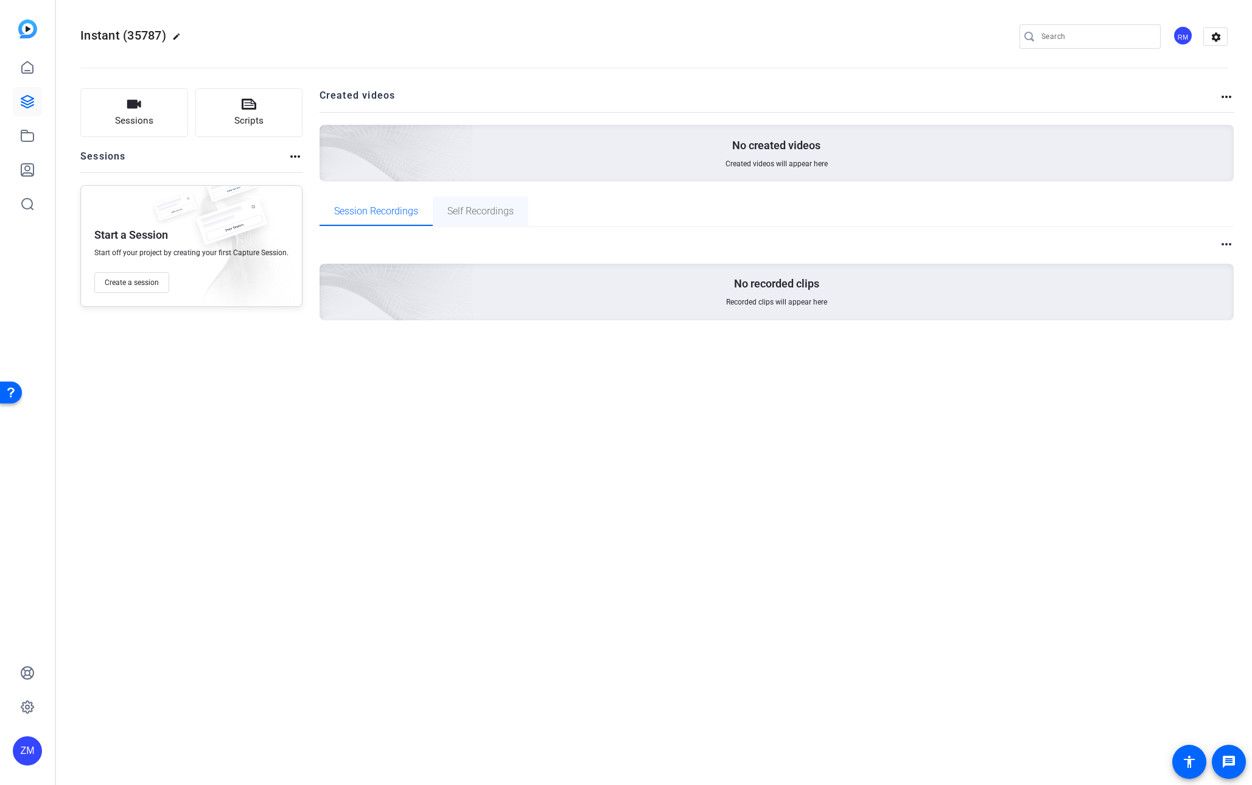
click at [484, 214] on span "Self Recordings" at bounding box center [480, 211] width 66 height 10
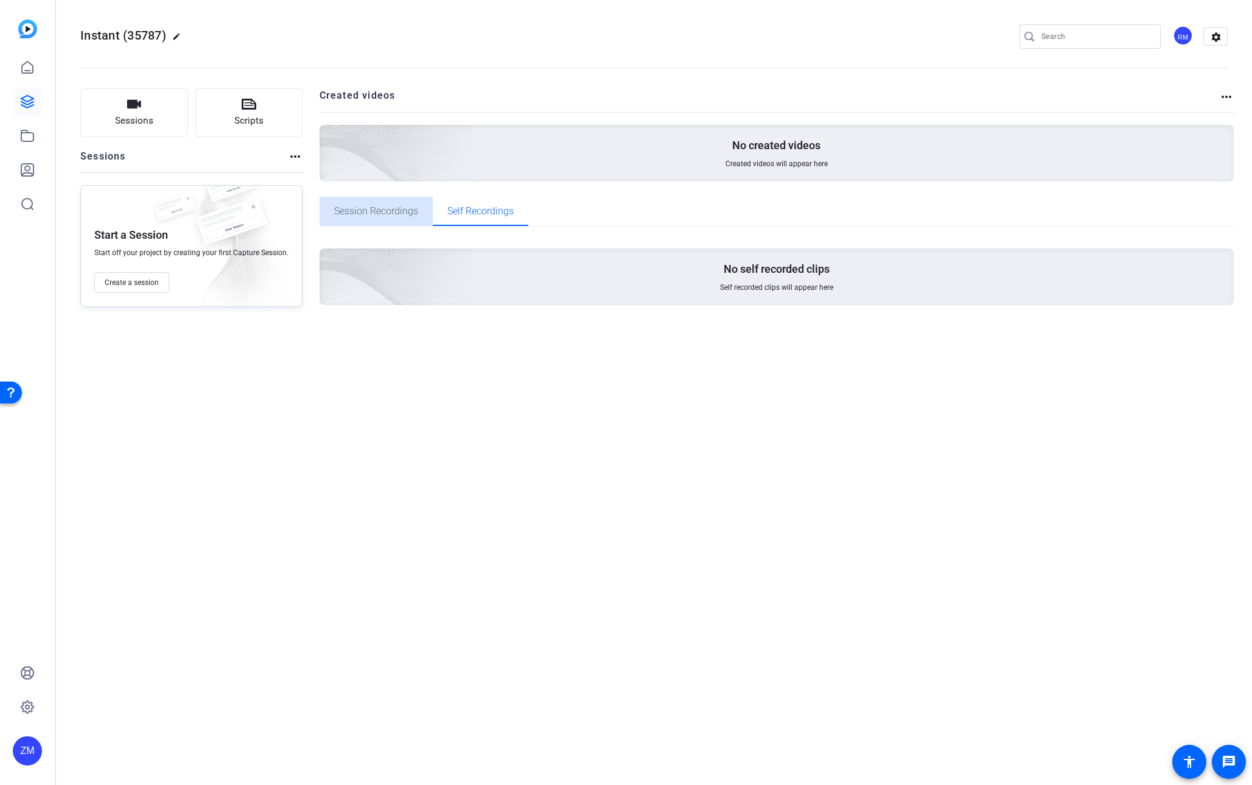
click at [399, 212] on span "Session Recordings" at bounding box center [376, 211] width 84 height 10
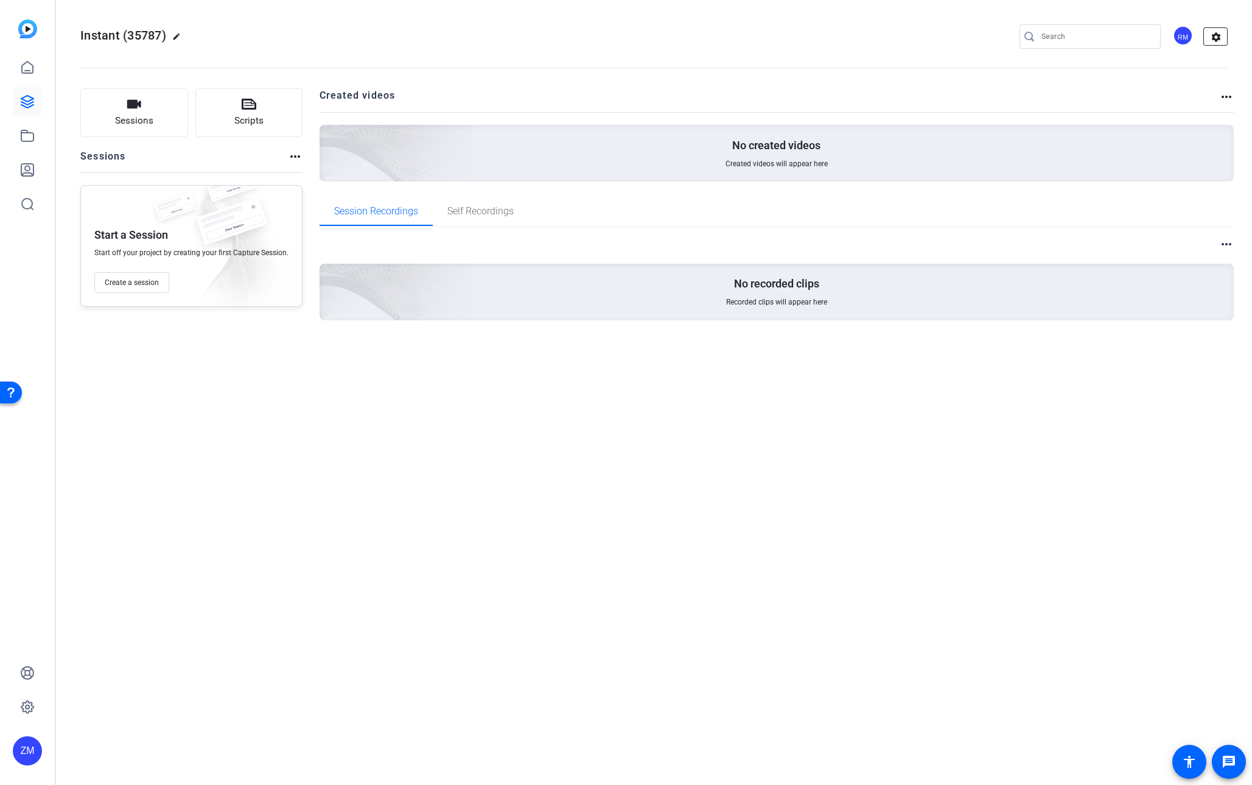
click at [1220, 35] on mat-icon "settings" at bounding box center [1216, 37] width 24 height 18
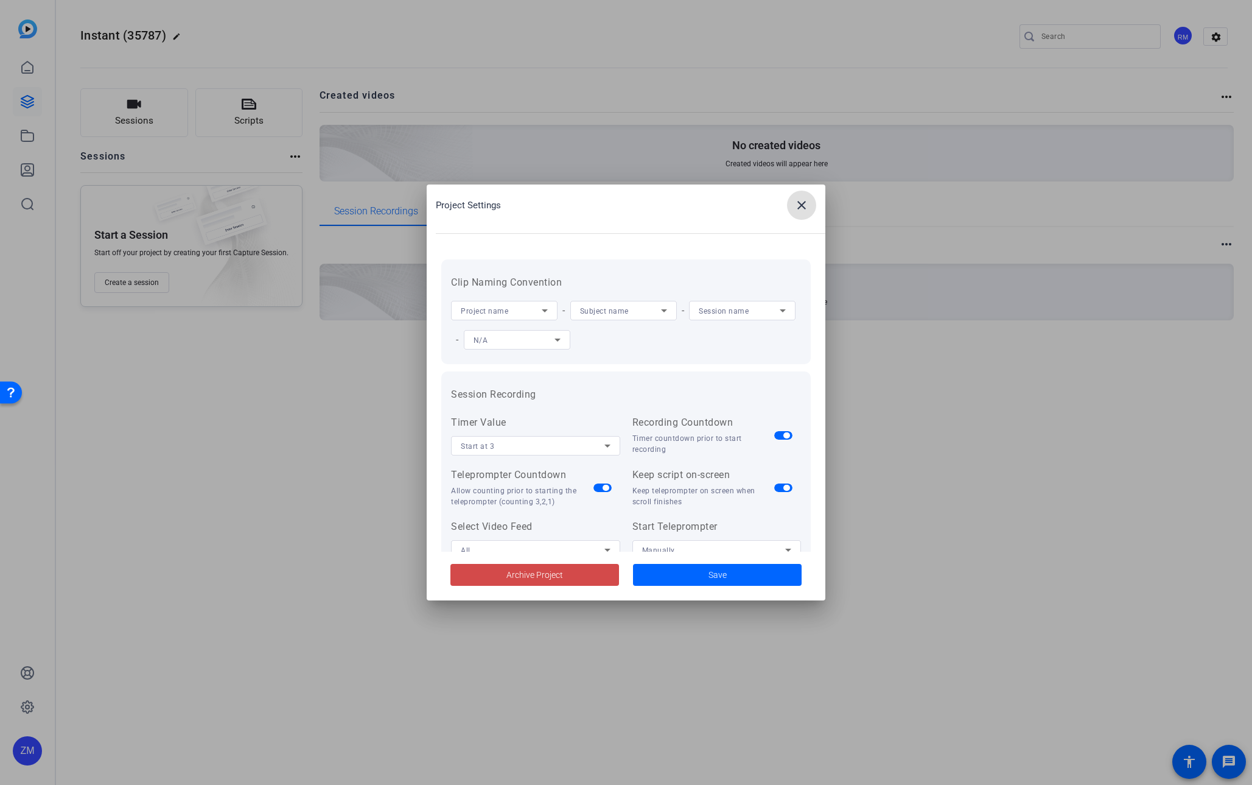
click at [559, 578] on span "Archive Project" at bounding box center [534, 574] width 57 height 13
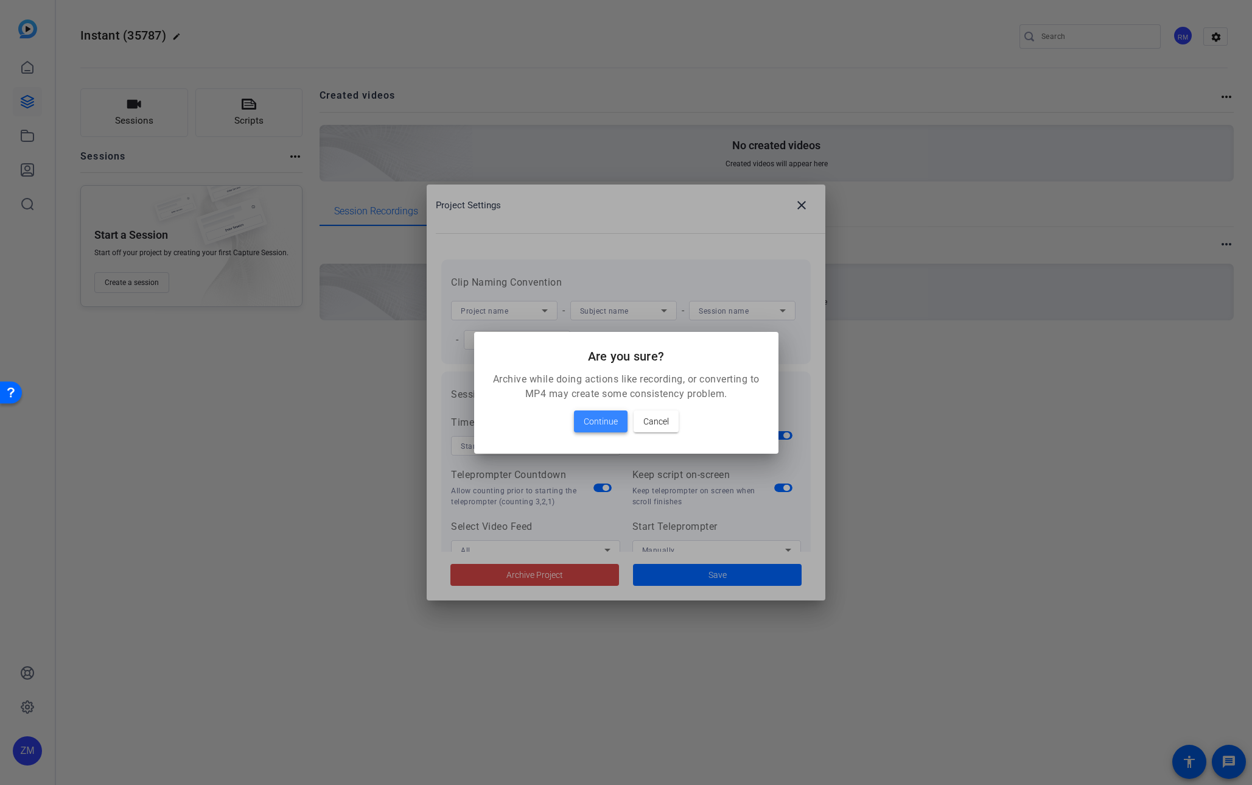
click at [589, 422] on span "Continue" at bounding box center [601, 421] width 34 height 15
